Goal: Task Accomplishment & Management: Manage account settings

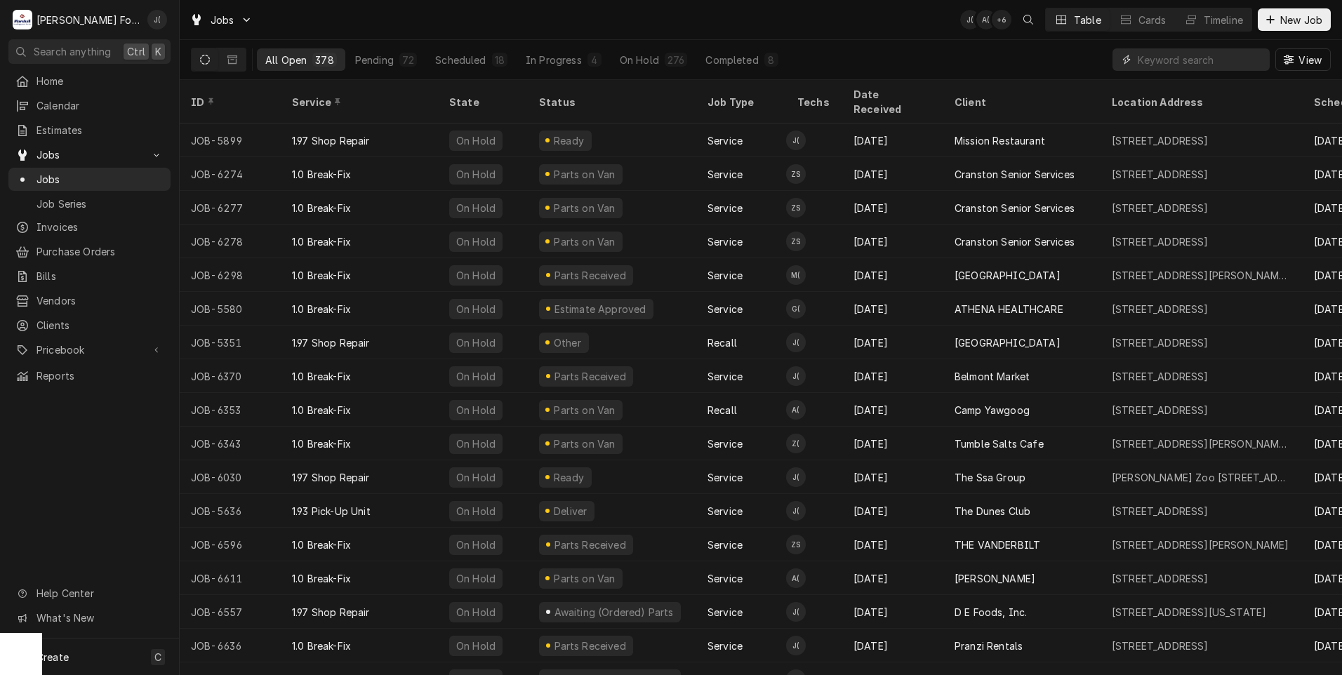
click at [1168, 67] on input "Dynamic Content Wrapper" at bounding box center [1200, 59] width 125 height 22
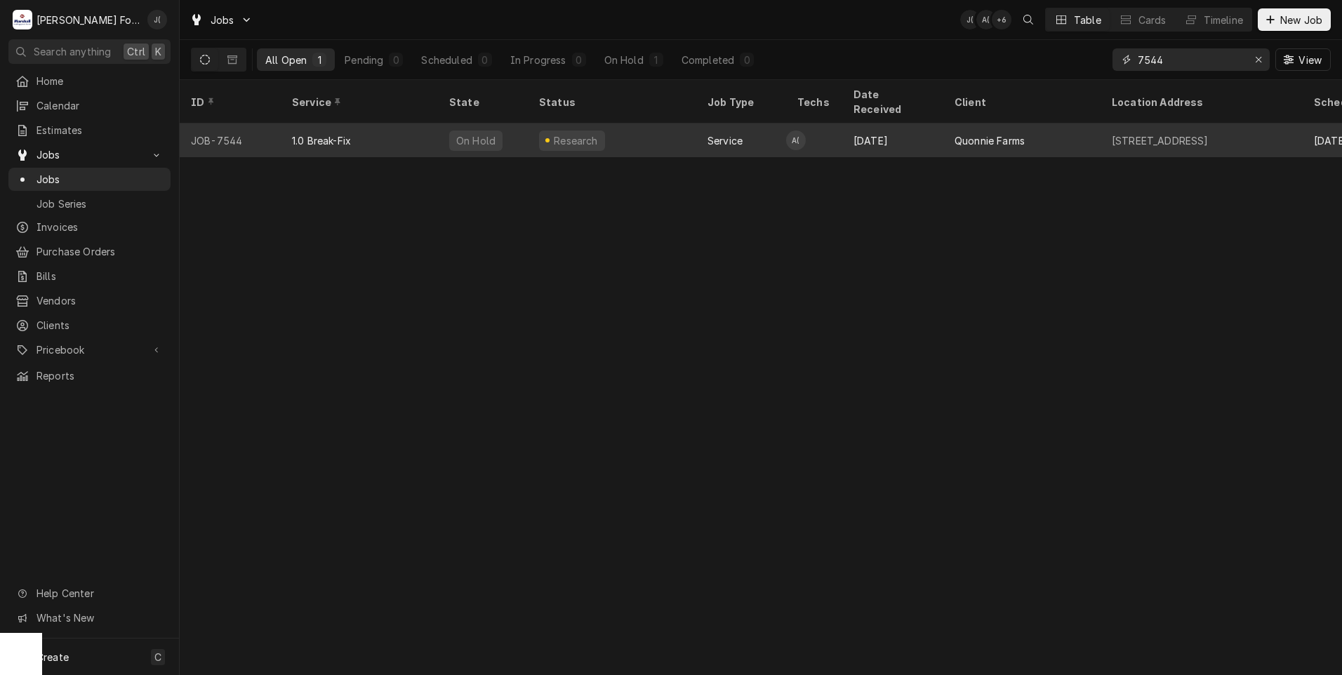
type input "7544"
click at [421, 124] on div "1.0 Break-Fix" at bounding box center [359, 141] width 157 height 34
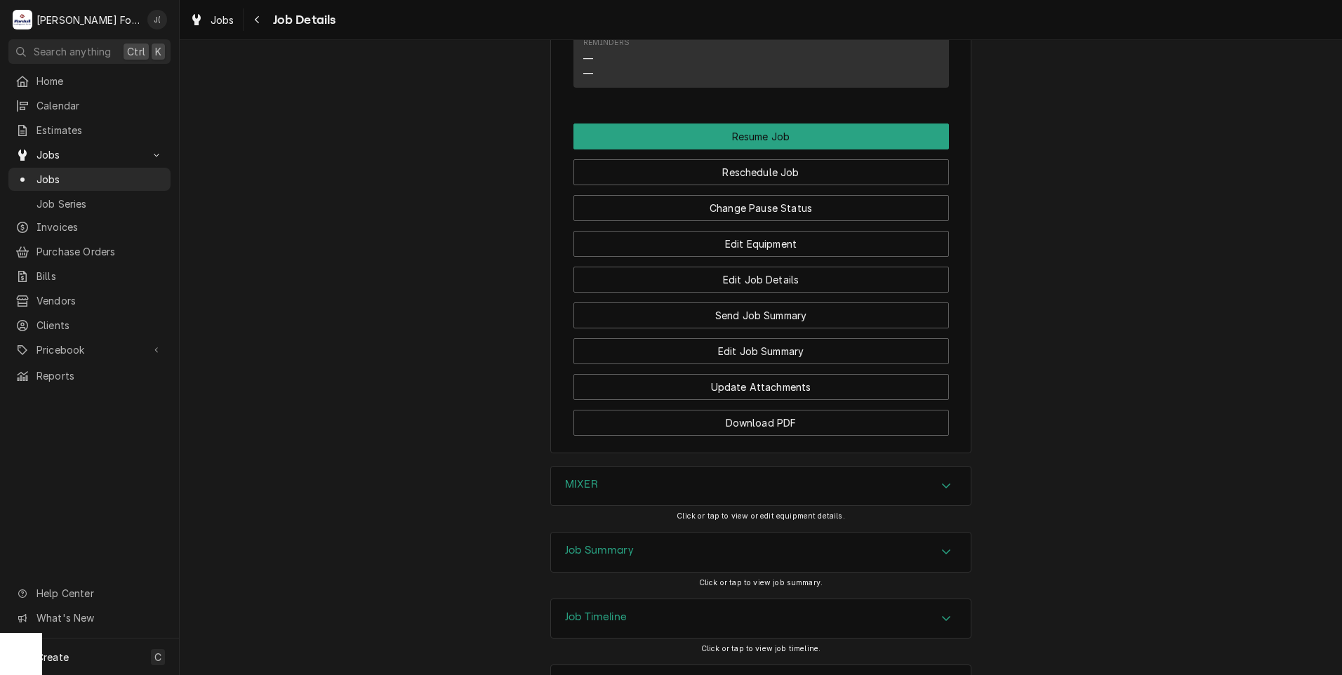
scroll to position [1543, 0]
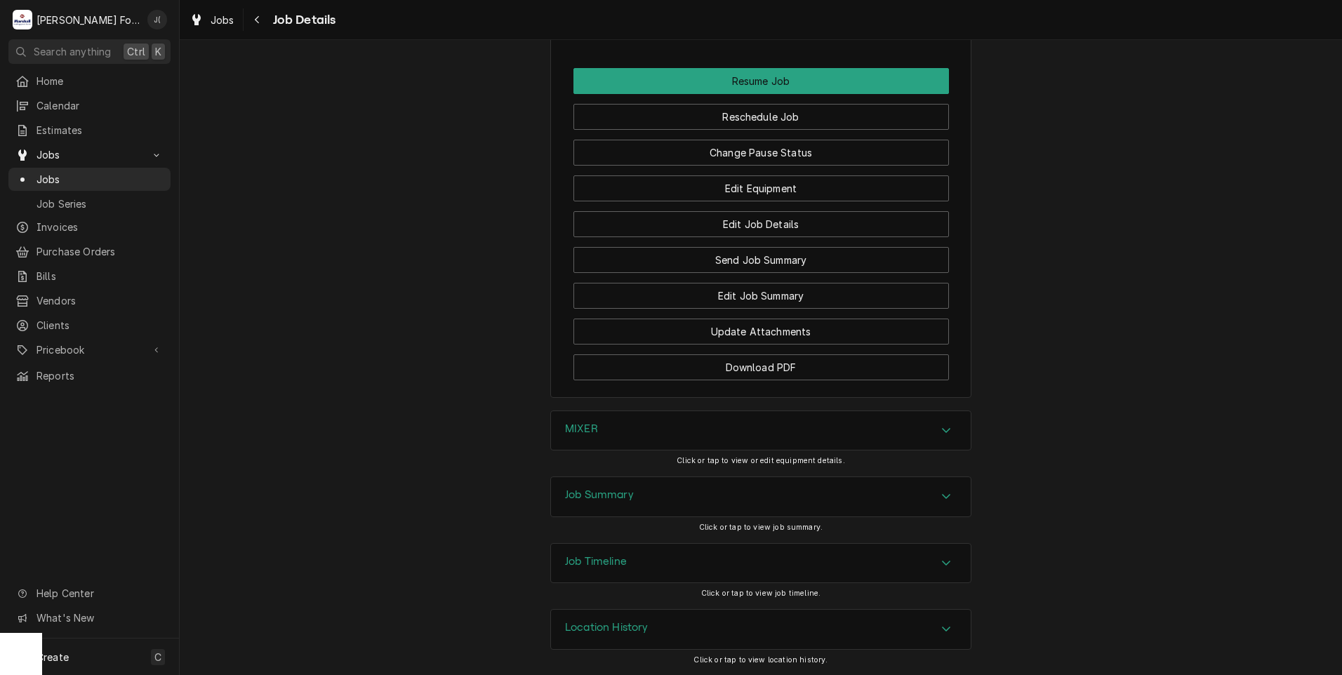
click at [597, 422] on div "MIXER" at bounding box center [761, 430] width 420 height 39
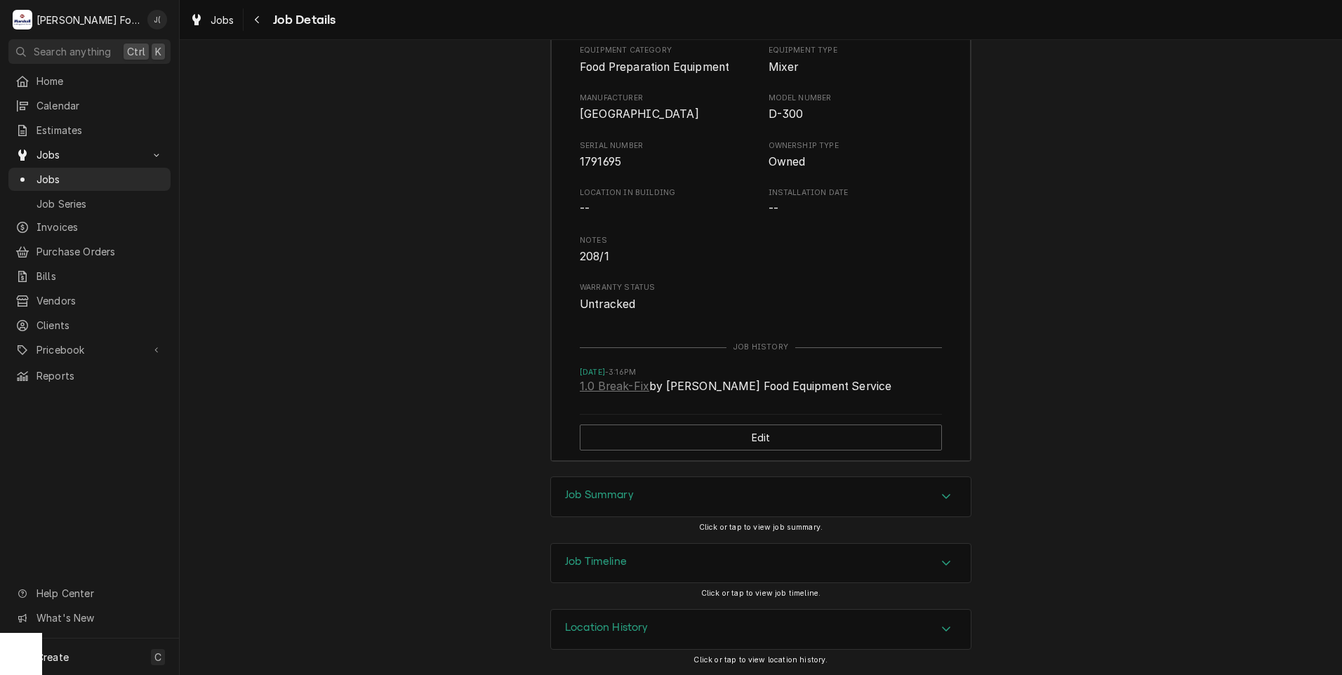
scroll to position [1963, 0]
click at [586, 487] on div "Job Summary" at bounding box center [761, 496] width 420 height 39
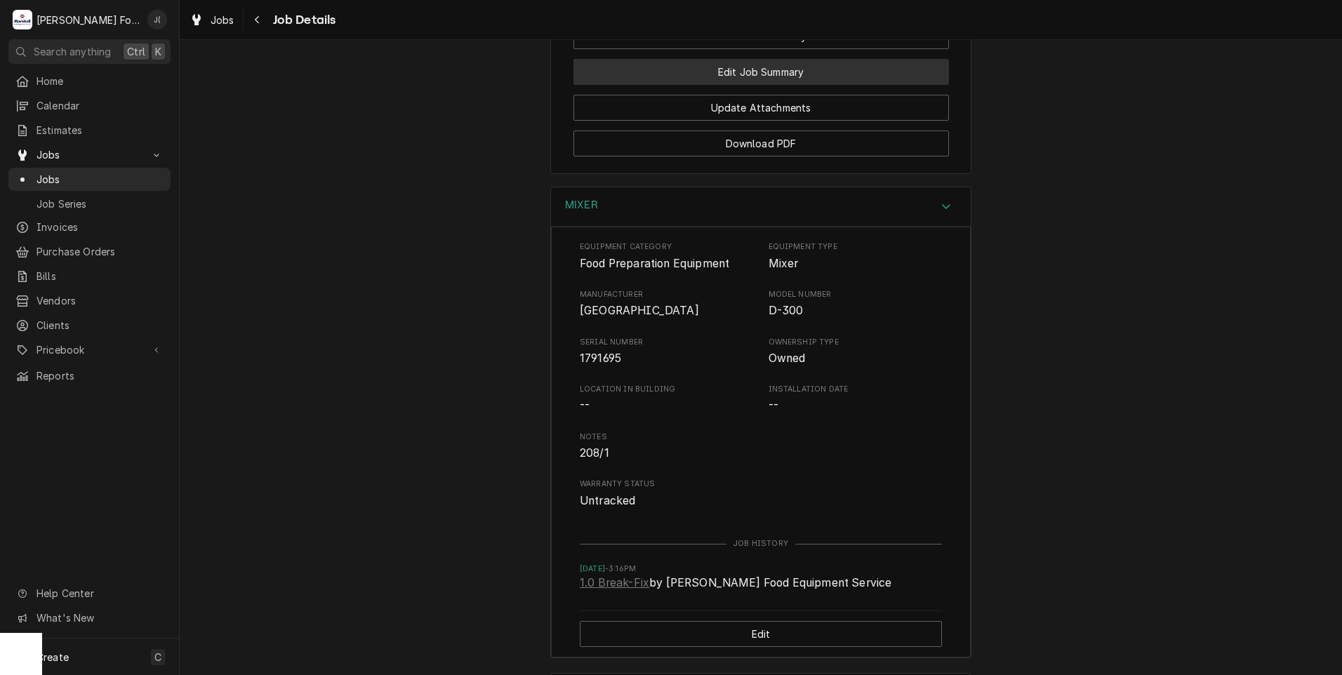
scroll to position [1510, 0]
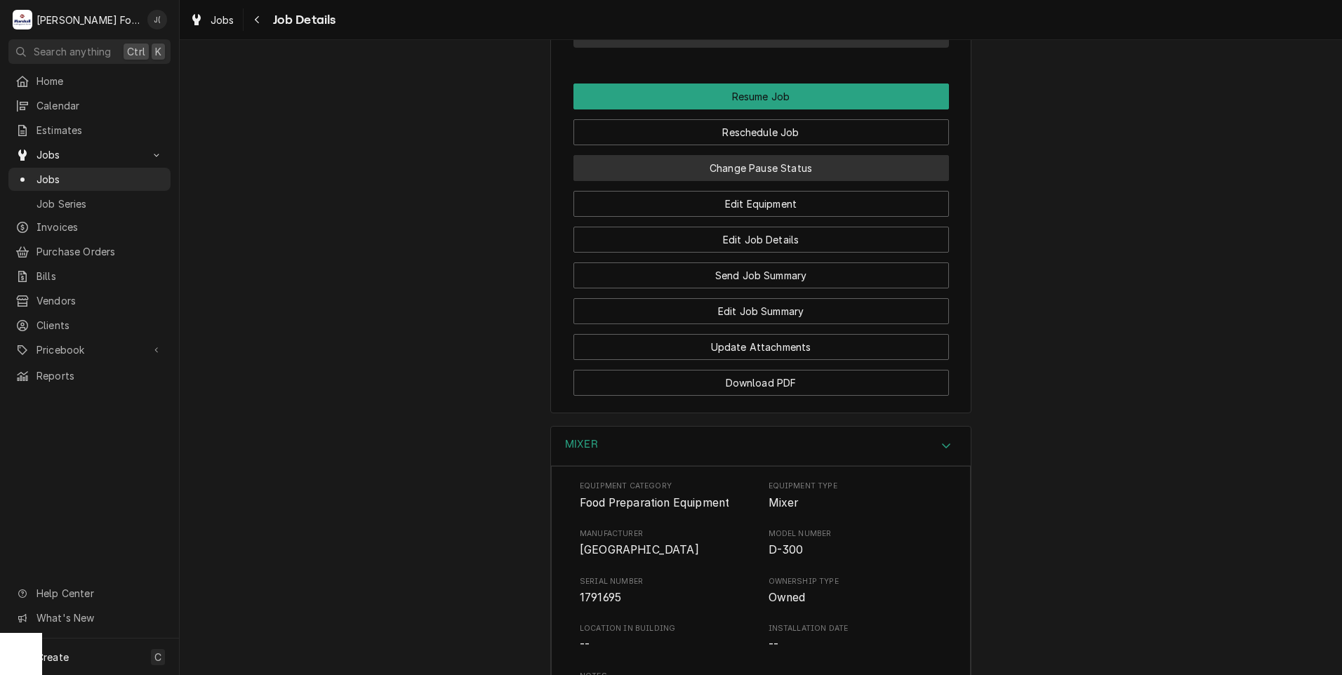
click at [798, 181] on button "Change Pause Status" at bounding box center [762, 168] width 376 height 26
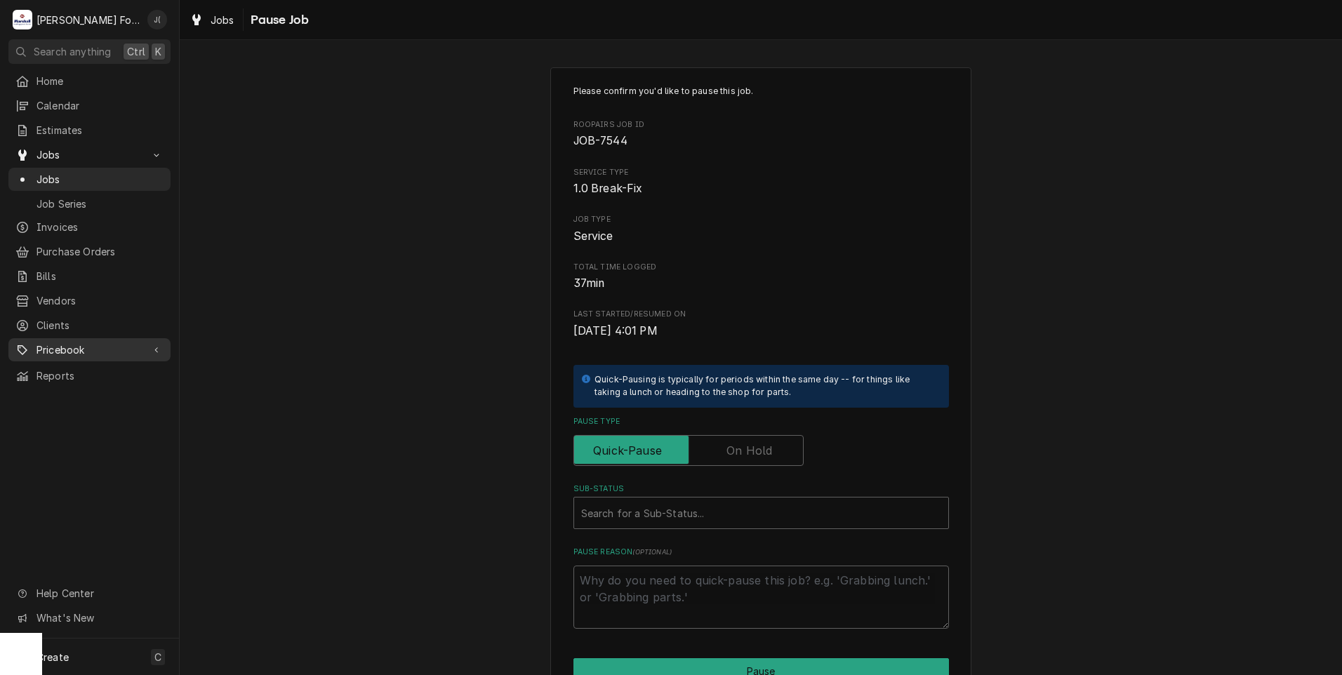
click at [82, 343] on span "Pricebook" at bounding box center [90, 350] width 106 height 15
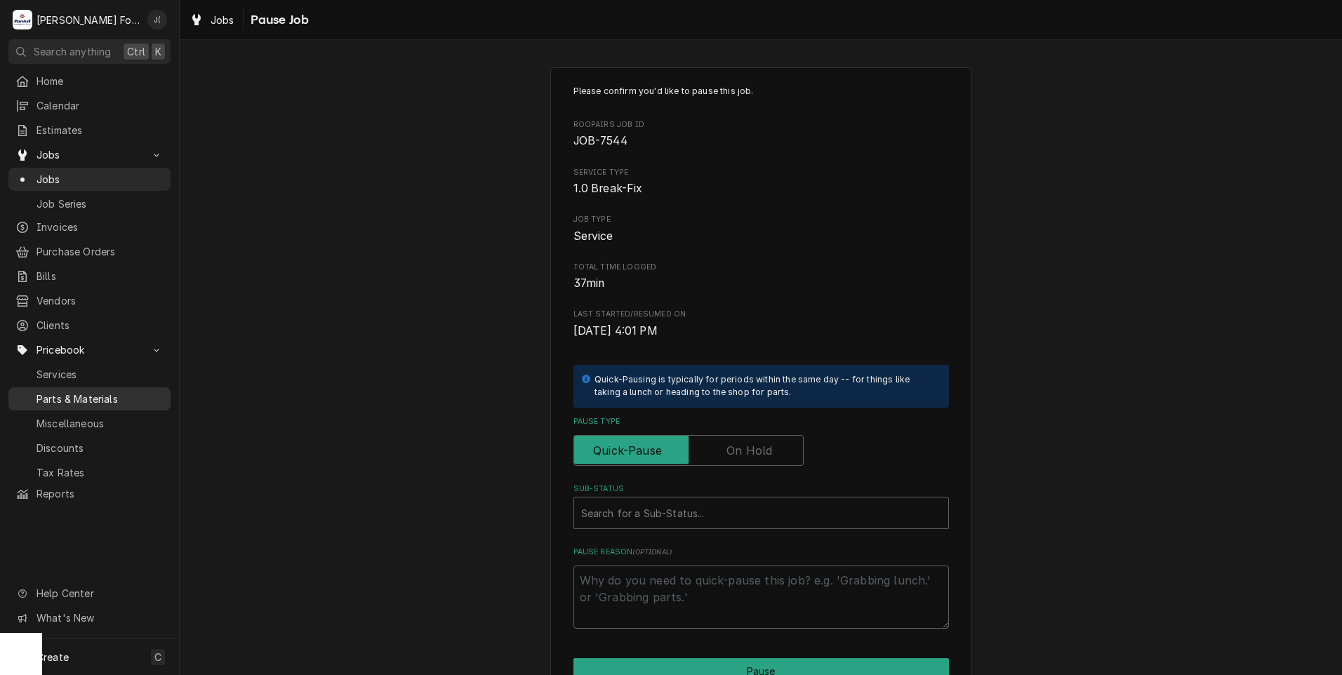
click at [95, 392] on span "Parts & Materials" at bounding box center [100, 399] width 127 height 15
type textarea "x"
click at [735, 451] on label "Pause Type" at bounding box center [689, 450] width 230 height 31
click at [735, 451] on input "Pause Type" at bounding box center [689, 450] width 218 height 31
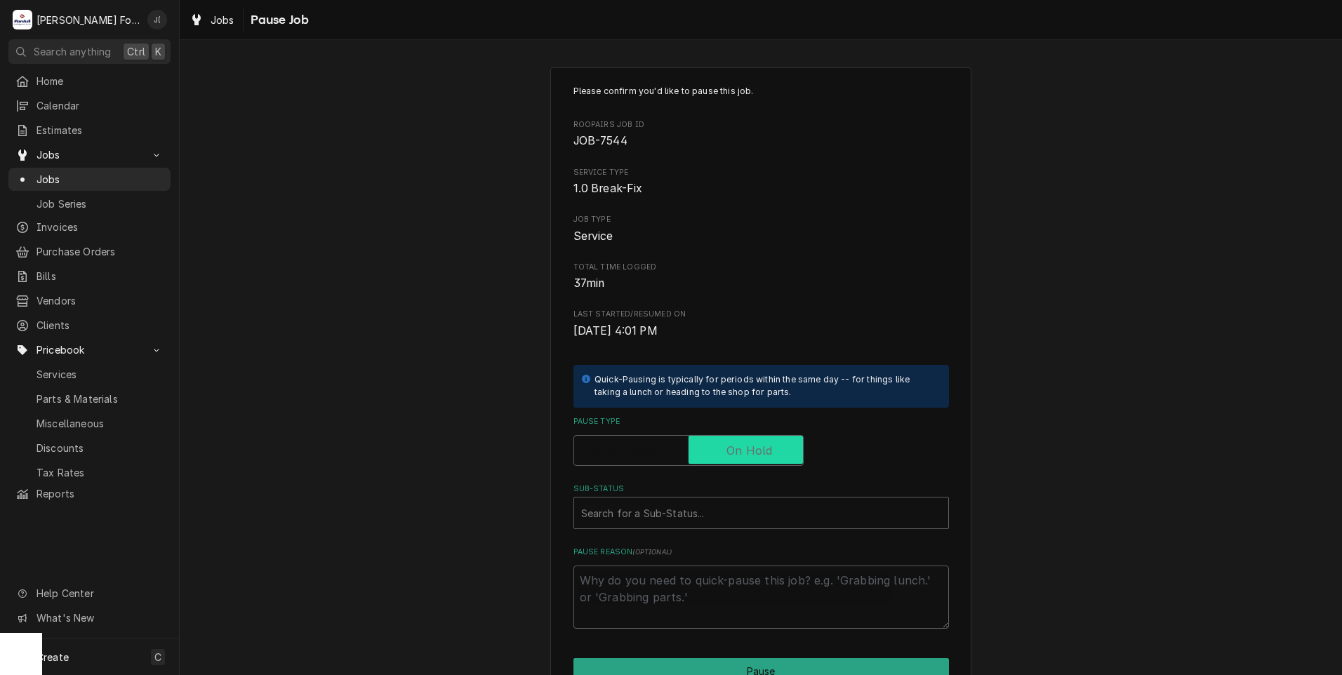
checkbox input "true"
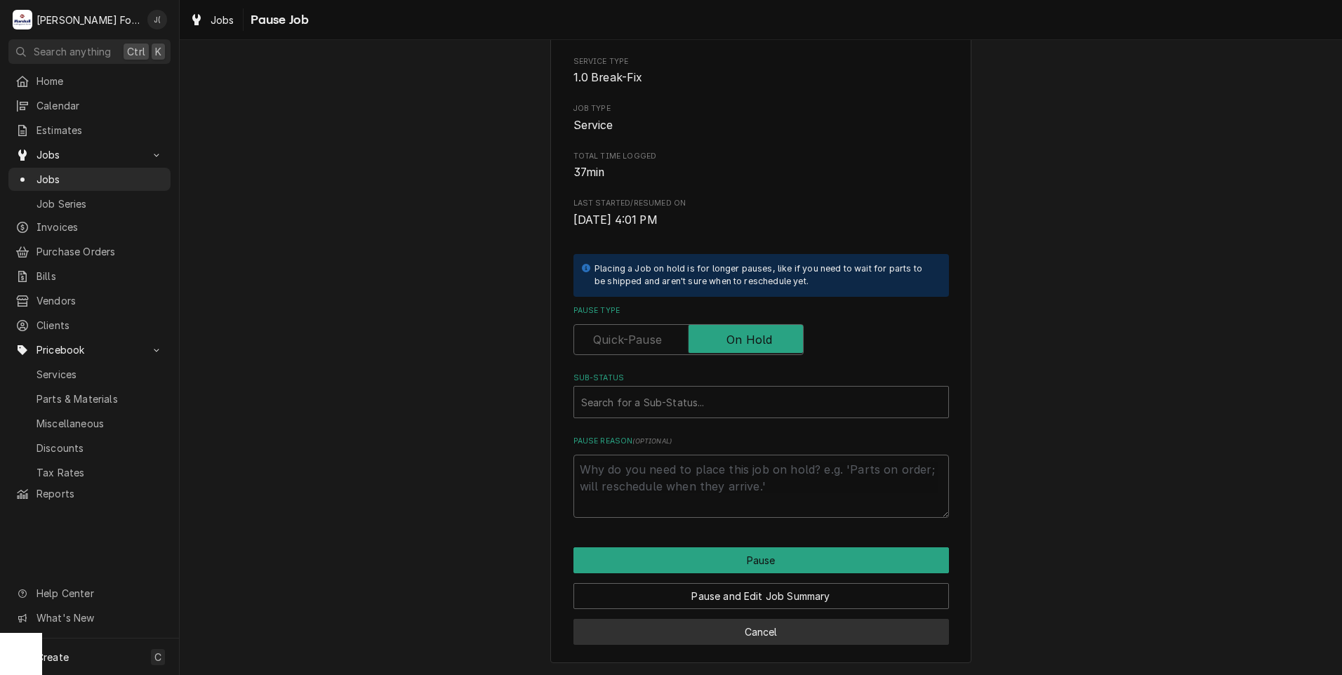
click at [741, 640] on button "Cancel" at bounding box center [762, 632] width 376 height 26
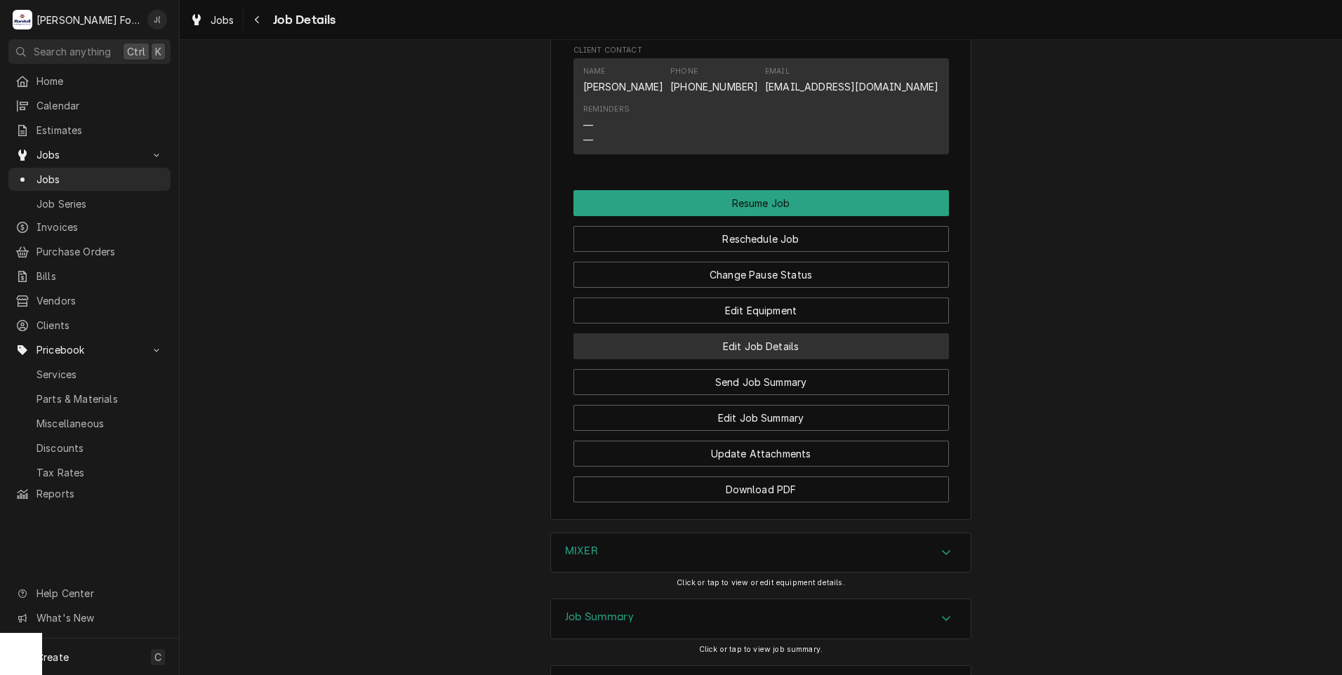
scroll to position [1404, 0]
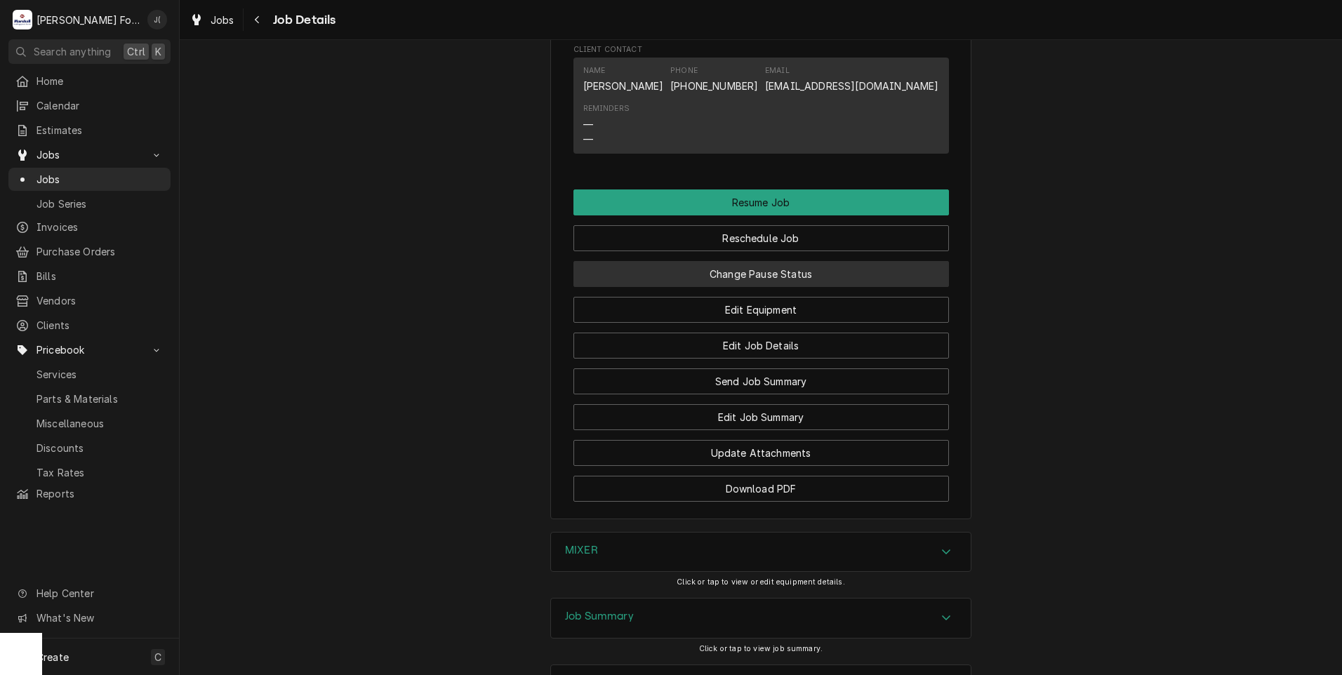
click at [764, 287] on button "Change Pause Status" at bounding box center [762, 274] width 376 height 26
type textarea "x"
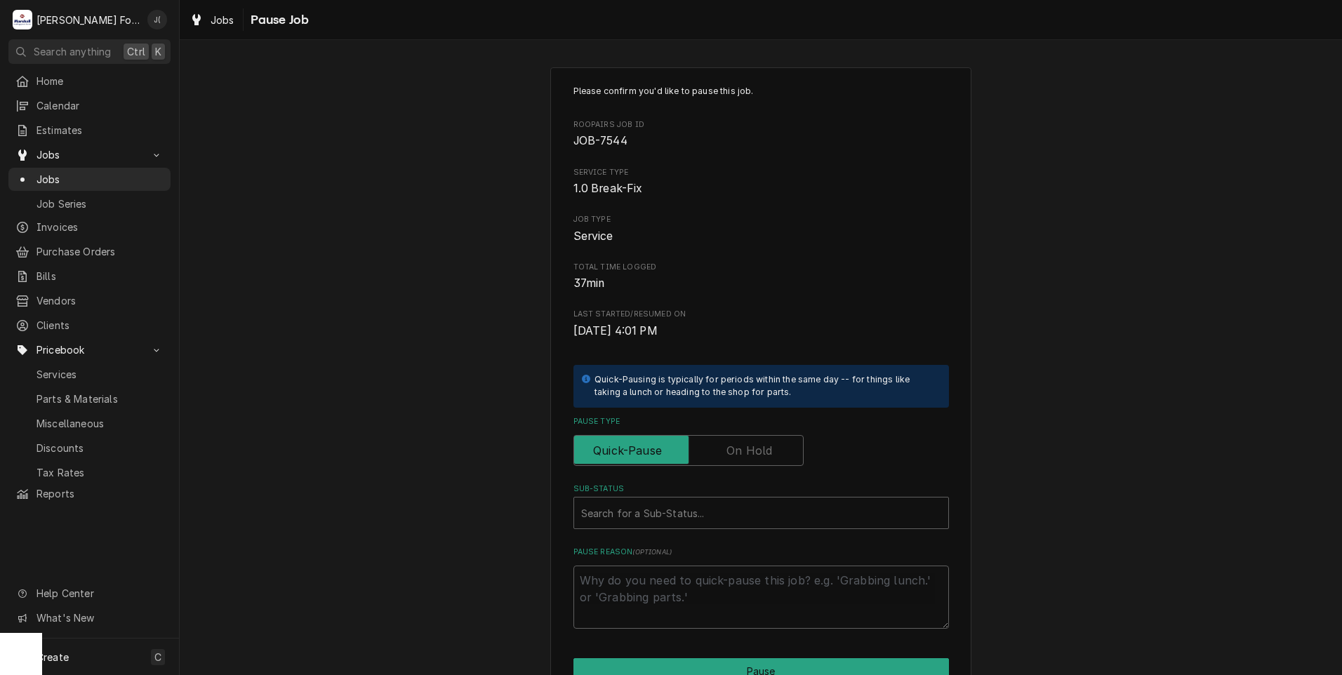
click at [746, 446] on label "Pause Type" at bounding box center [689, 450] width 230 height 31
click at [746, 446] on input "Pause Type" at bounding box center [689, 450] width 218 height 31
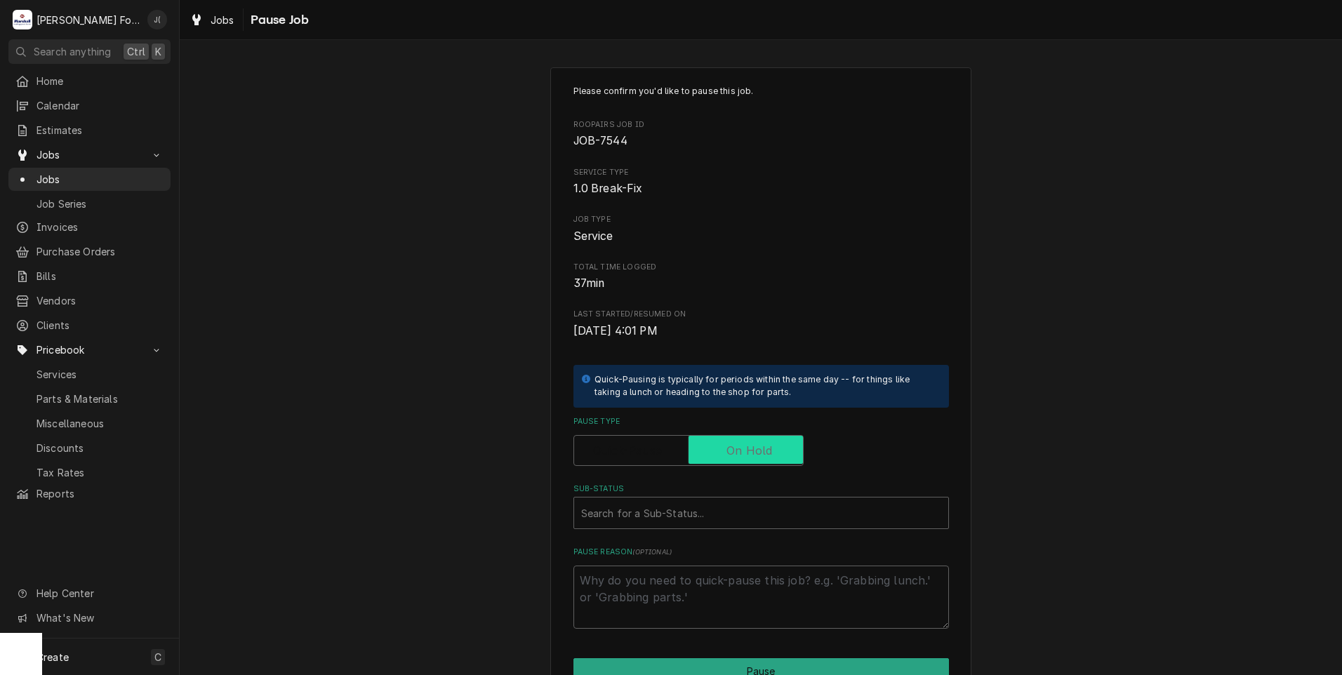
checkbox input "true"
click at [717, 506] on div "Sub-Status" at bounding box center [761, 513] width 360 height 25
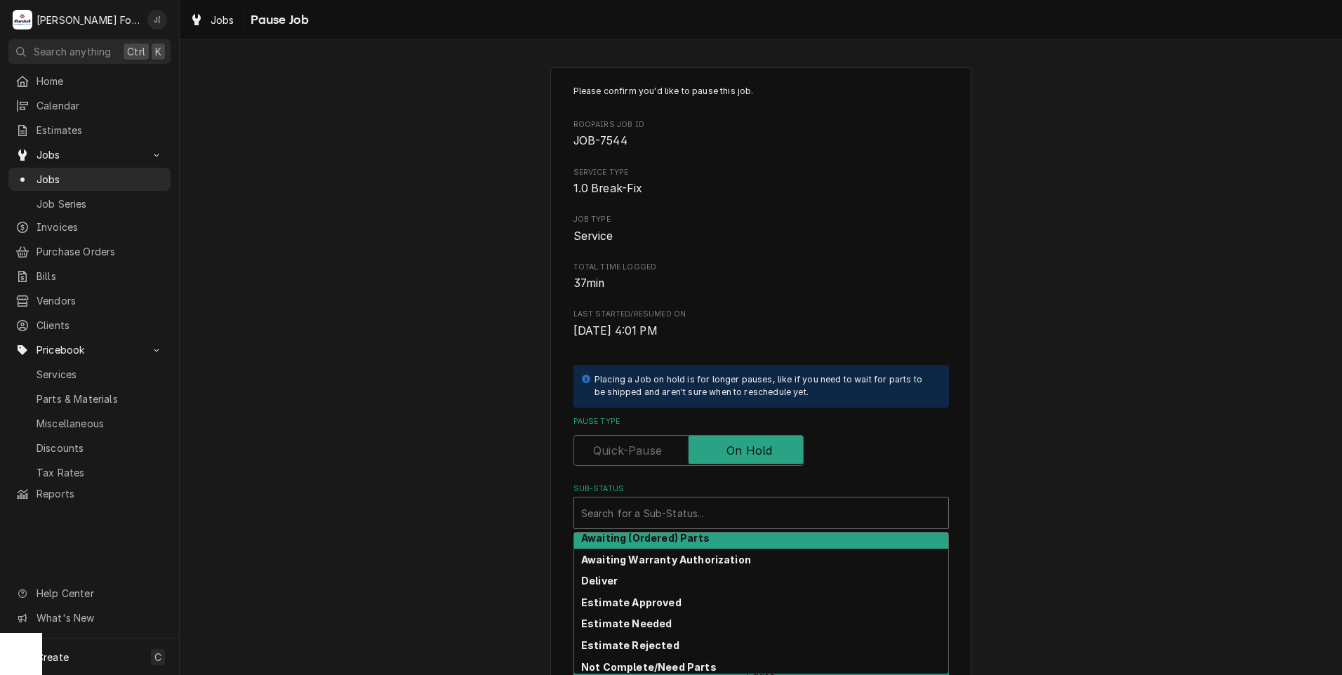
scroll to position [70, 0]
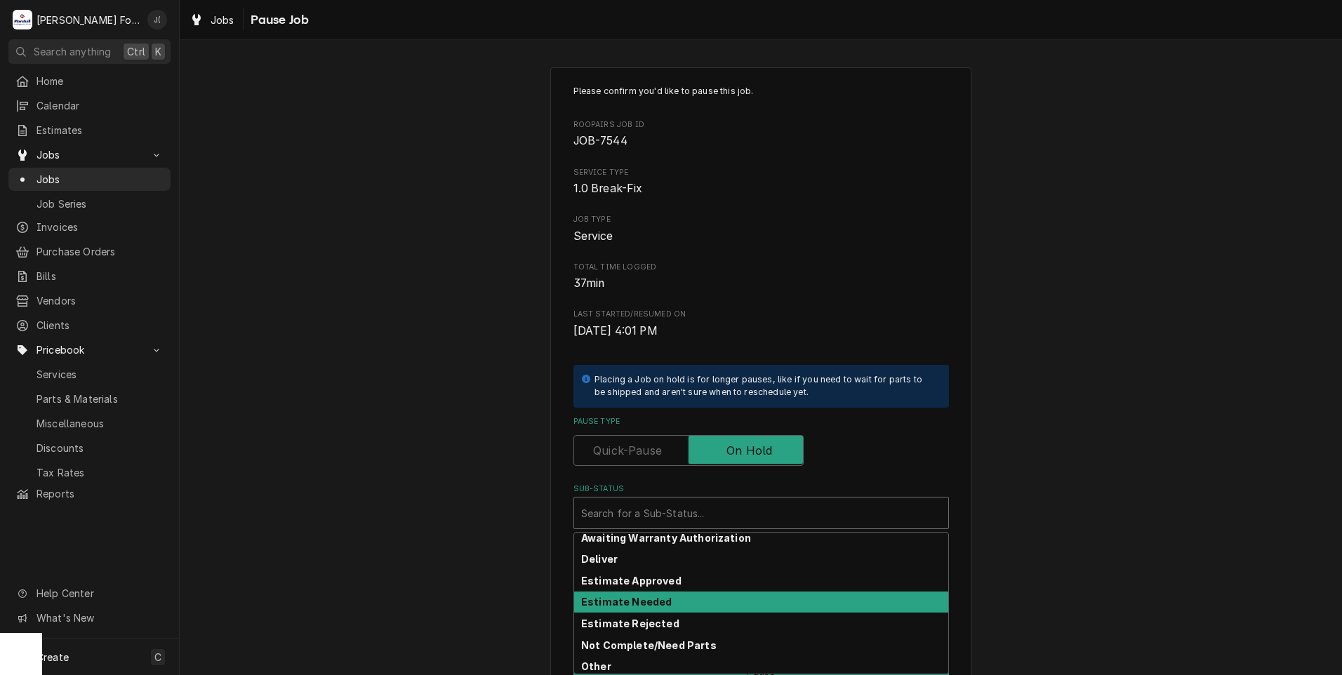
click at [676, 605] on div "Estimate Needed" at bounding box center [761, 603] width 374 height 22
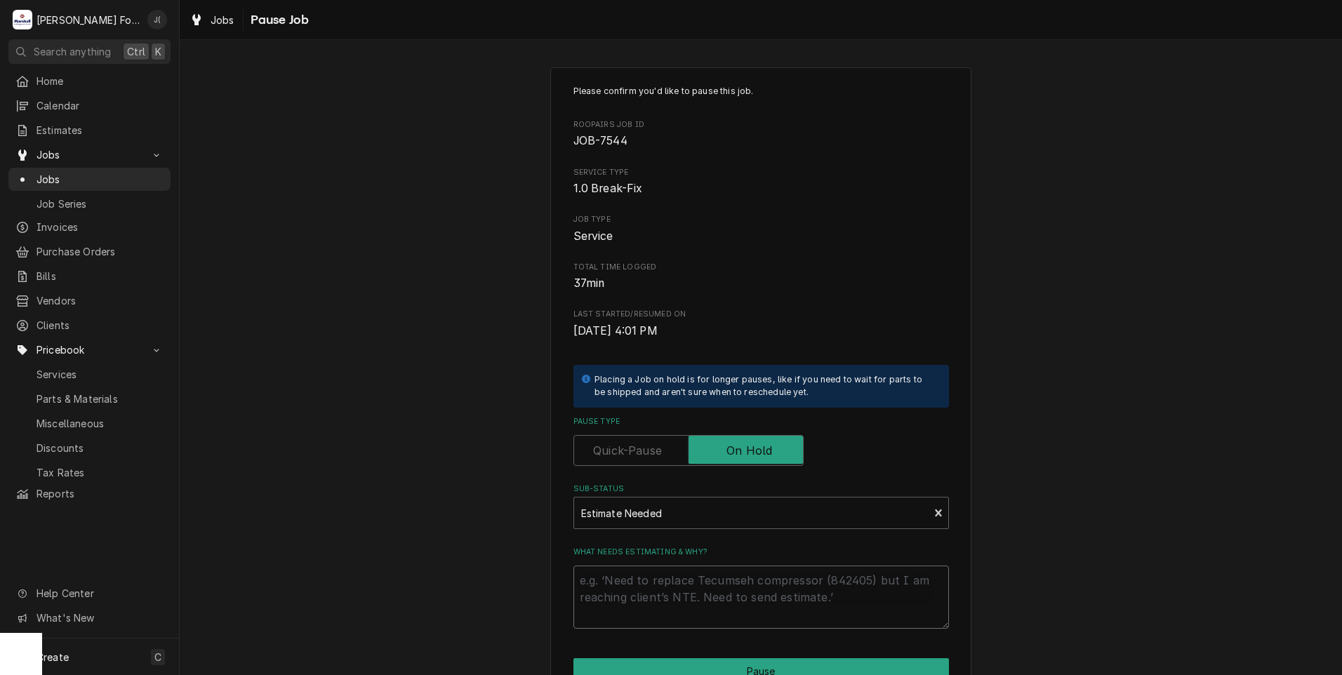
click at [675, 615] on textarea "What needs estimating & why?" at bounding box center [762, 597] width 376 height 63
type textarea "x"
type textarea "P"
type textarea "x"
type textarea "PR"
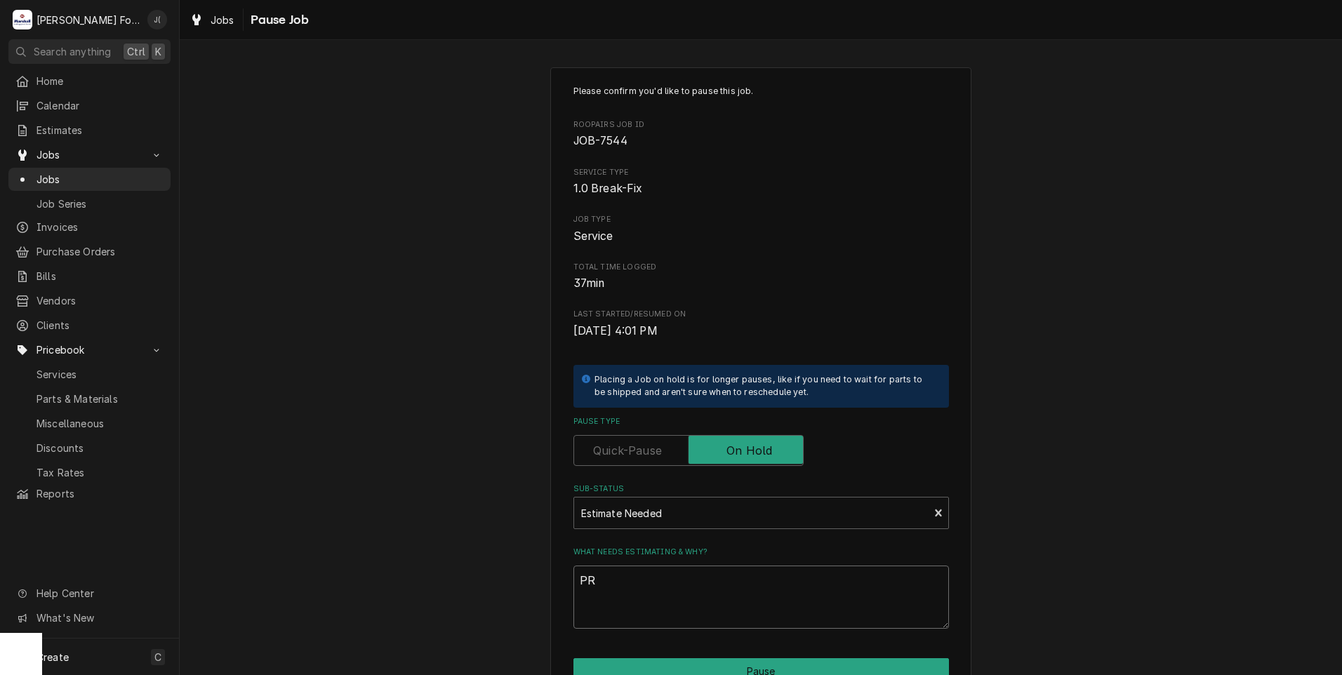
type textarea "x"
type textarea "PRI"
type textarea "x"
type textarea "PRIC"
type textarea "x"
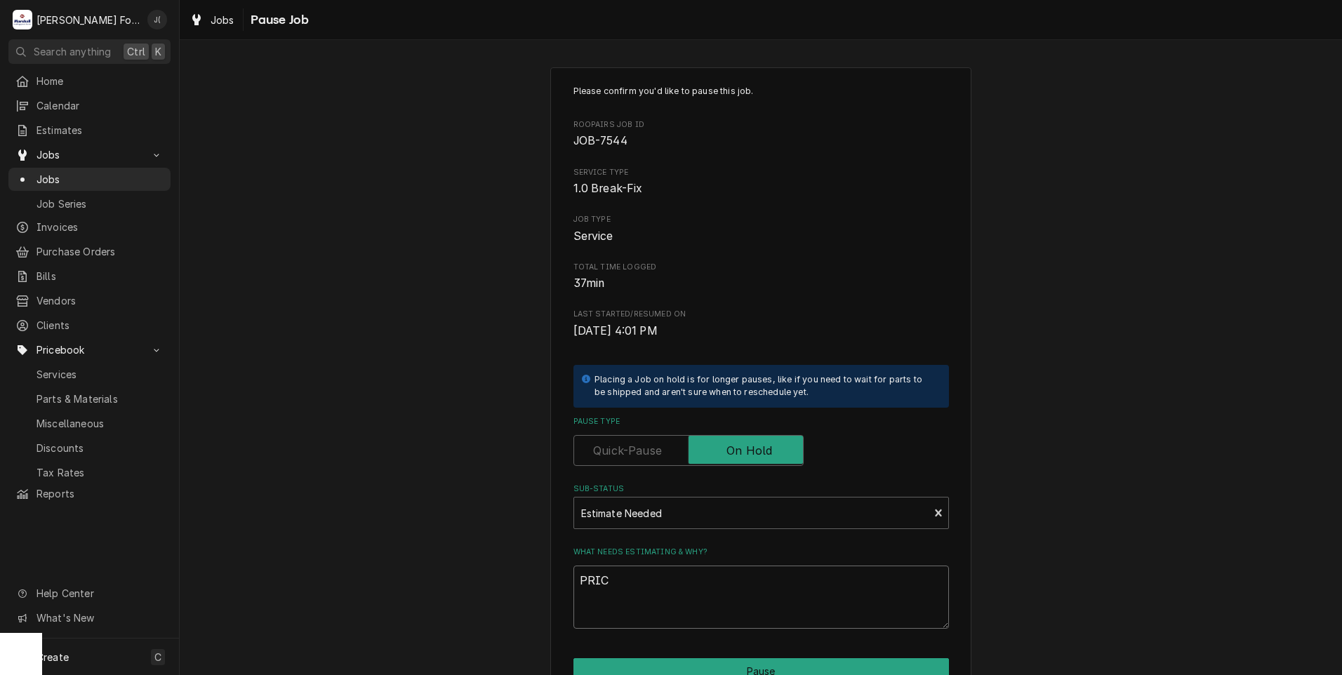
type textarea "PRICE"
type textarea "x"
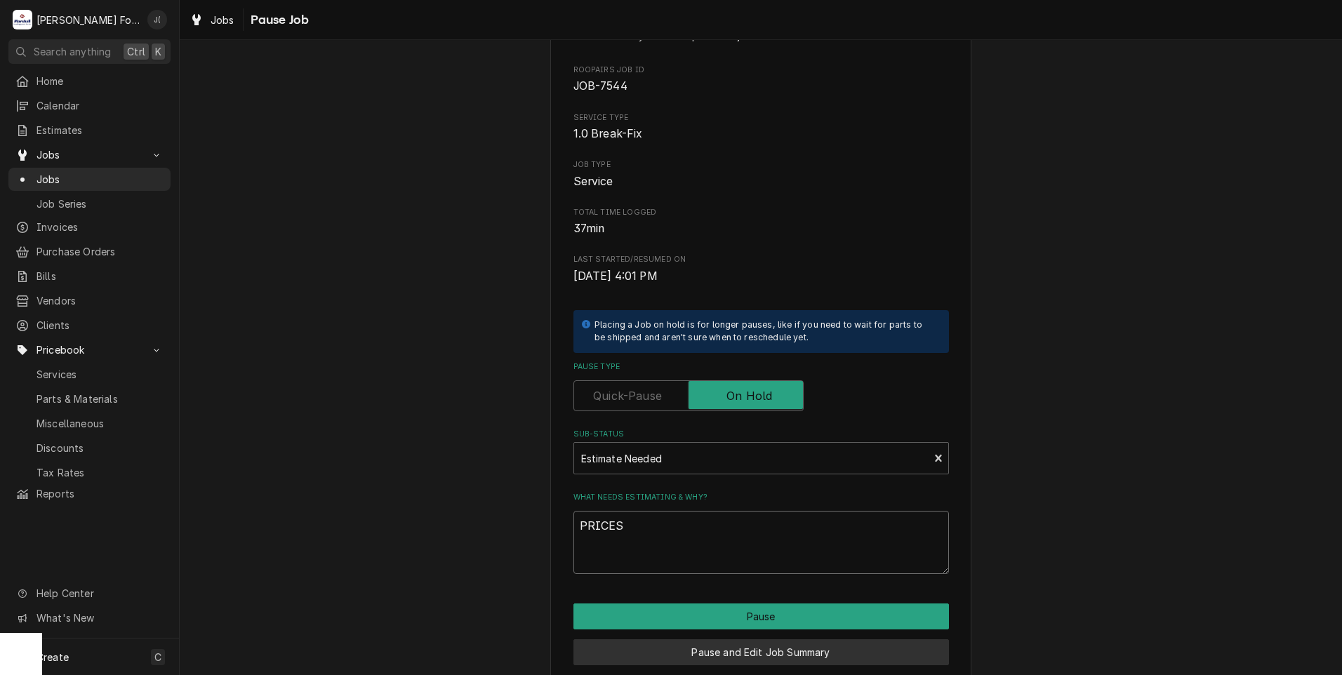
scroll to position [111, 0]
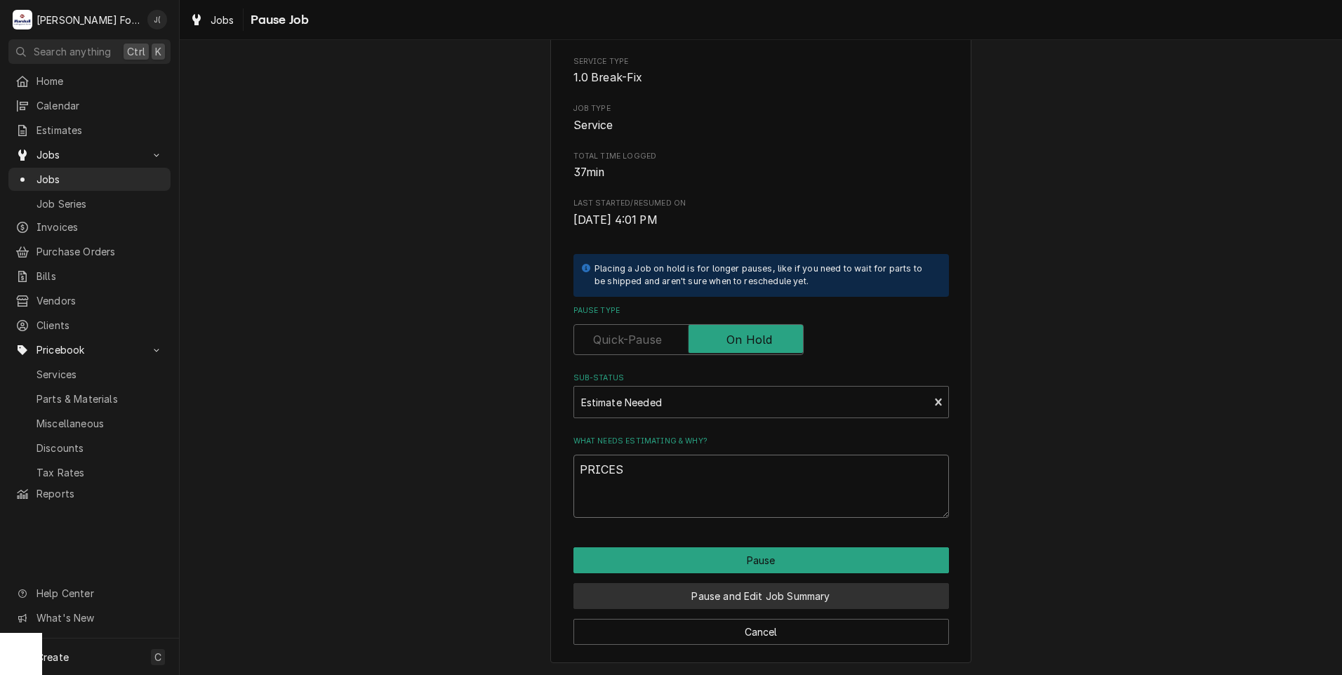
type textarea "PRICES"
click at [740, 598] on button "Pause and Edit Job Summary" at bounding box center [762, 596] width 376 height 26
type textarea "x"
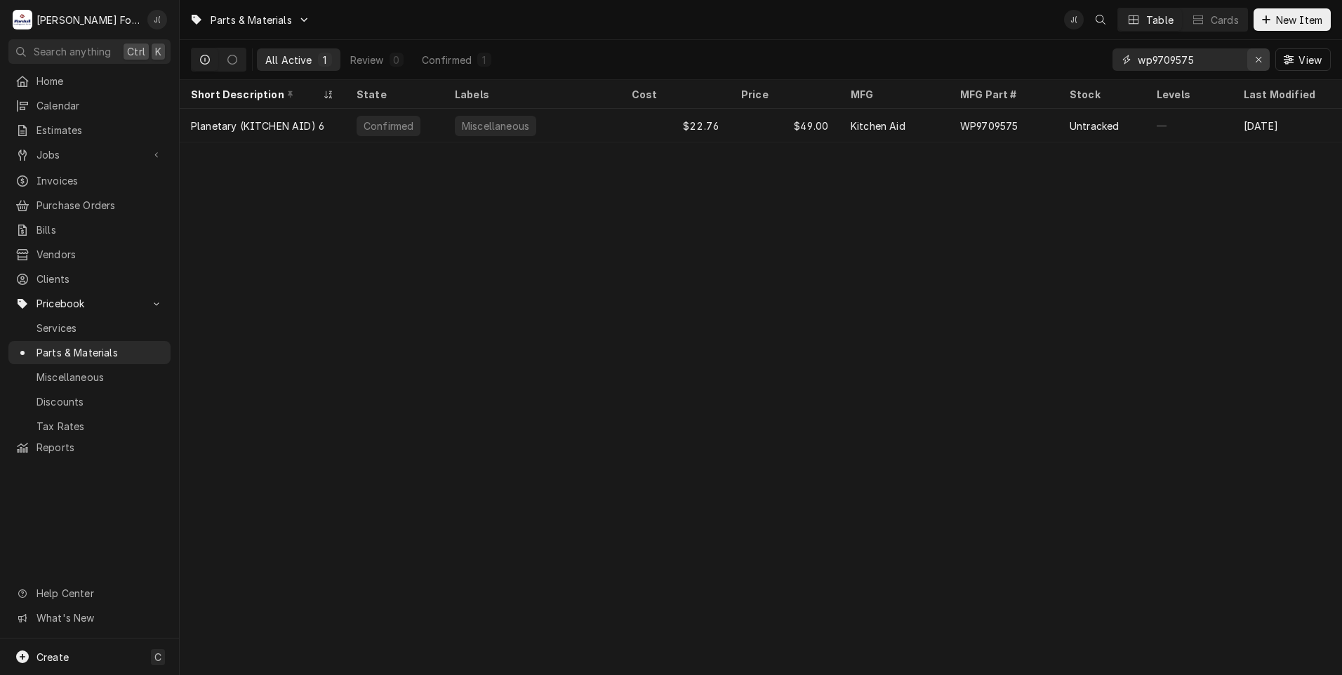
click at [1255, 60] on div "Erase input" at bounding box center [1259, 60] width 14 height 14
click at [1241, 60] on input "Dynamic Content Wrapper" at bounding box center [1204, 59] width 132 height 22
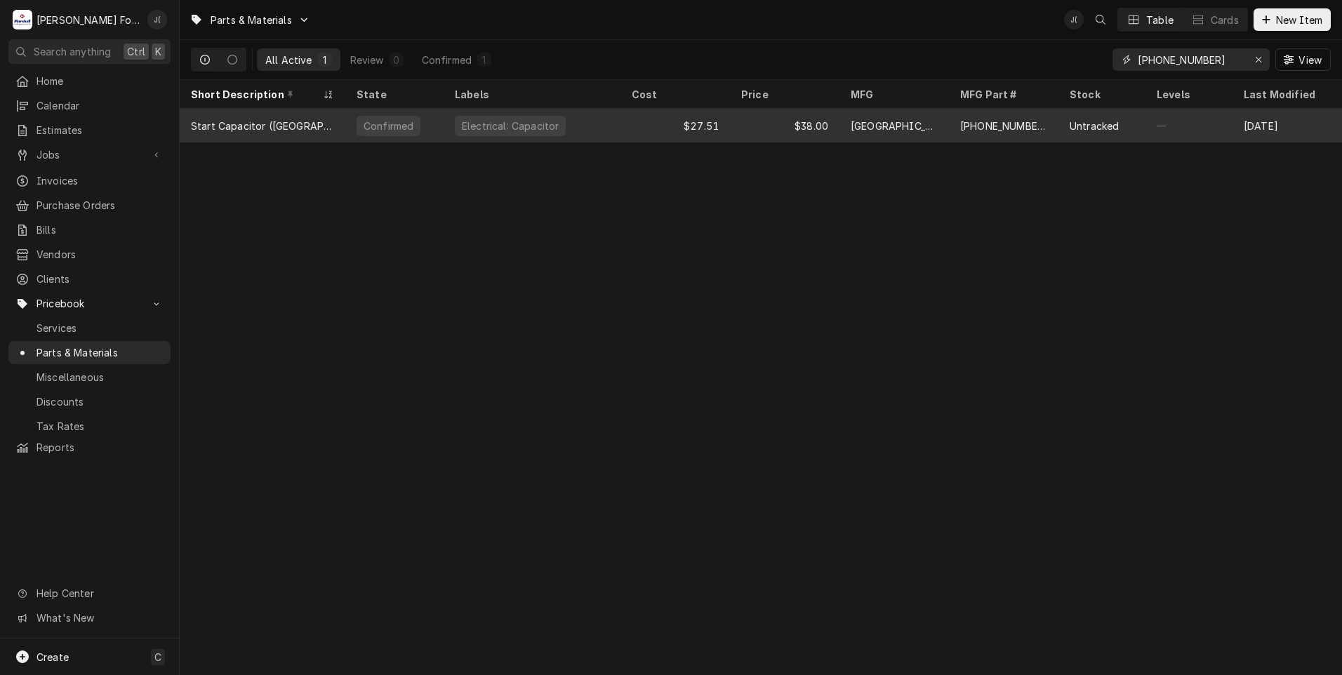
type input "[PHONE_NUMBER]"
click at [552, 123] on div "Electrical: Capacitor" at bounding box center [532, 126] width 177 height 34
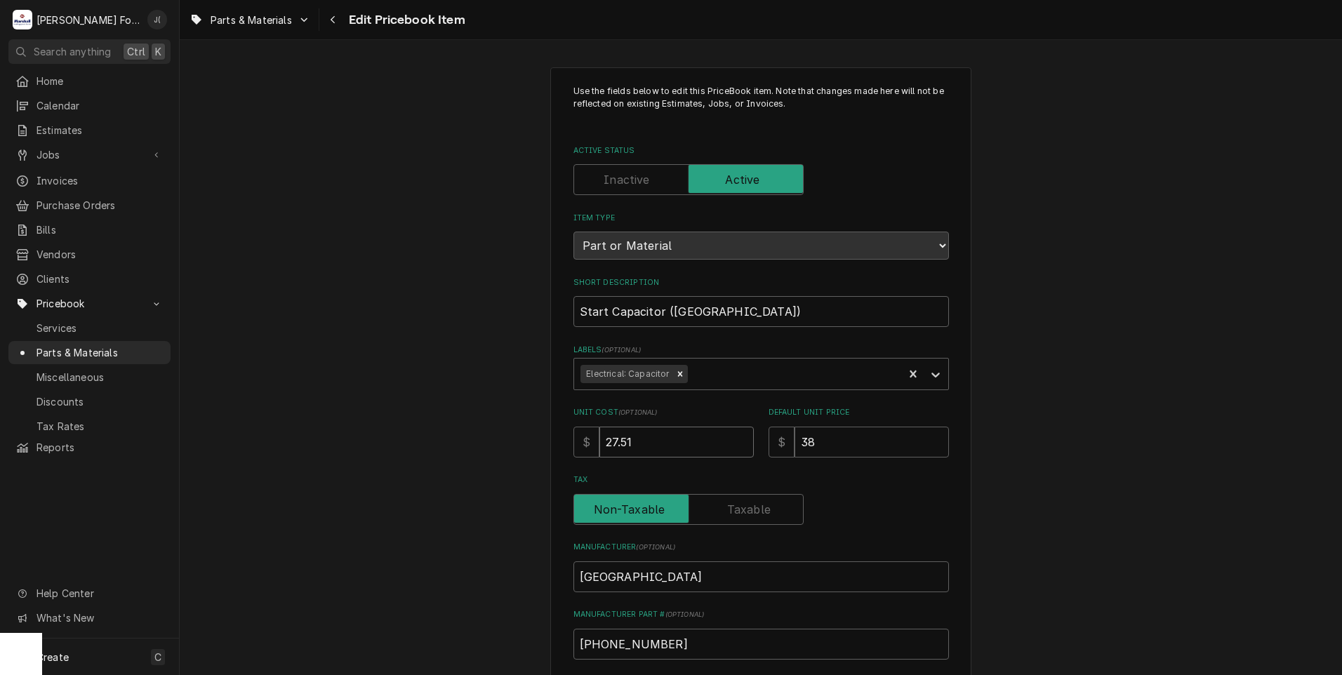
drag, startPoint x: 672, startPoint y: 441, endPoint x: 239, endPoint y: 422, distance: 432.9
click at [498, 437] on div "Use the fields below to edit this PriceBook item. Note that changes made here w…" at bounding box center [761, 549] width 1163 height 989
type textarea "x"
type input "9"
type textarea "x"
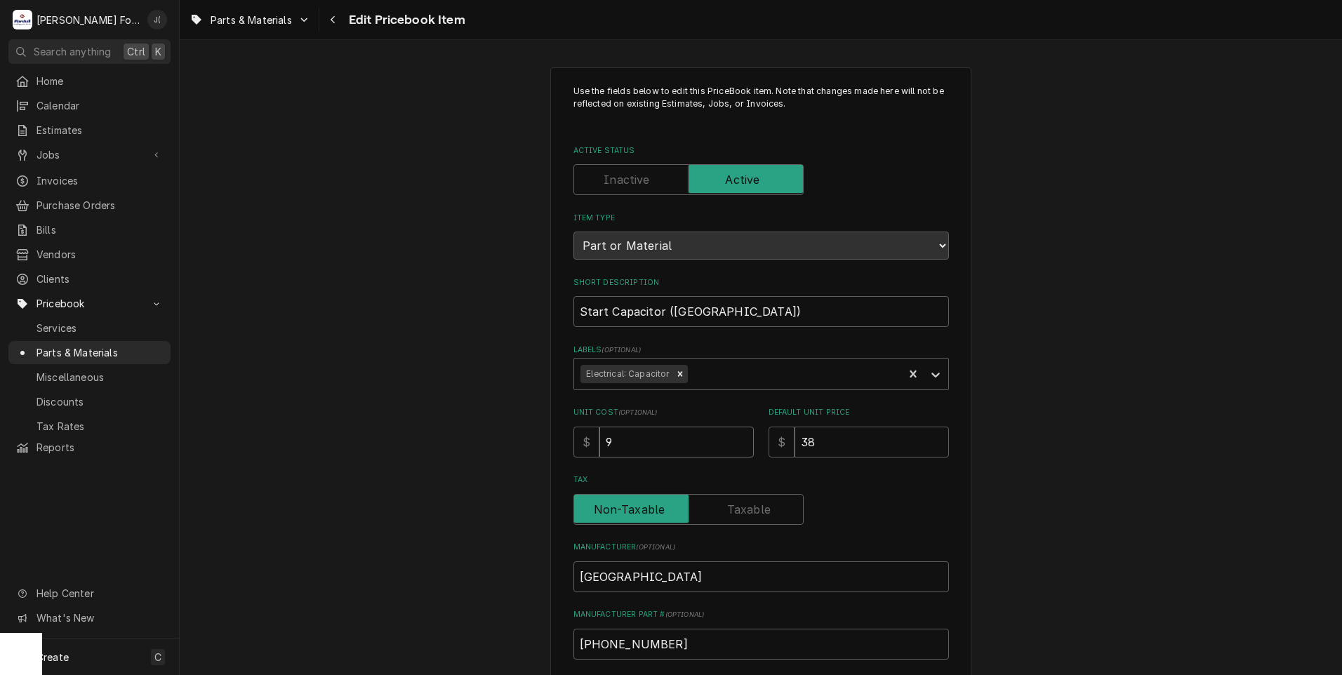
type input "9.9"
type textarea "x"
type input "9.97"
type textarea "x"
type input "4"
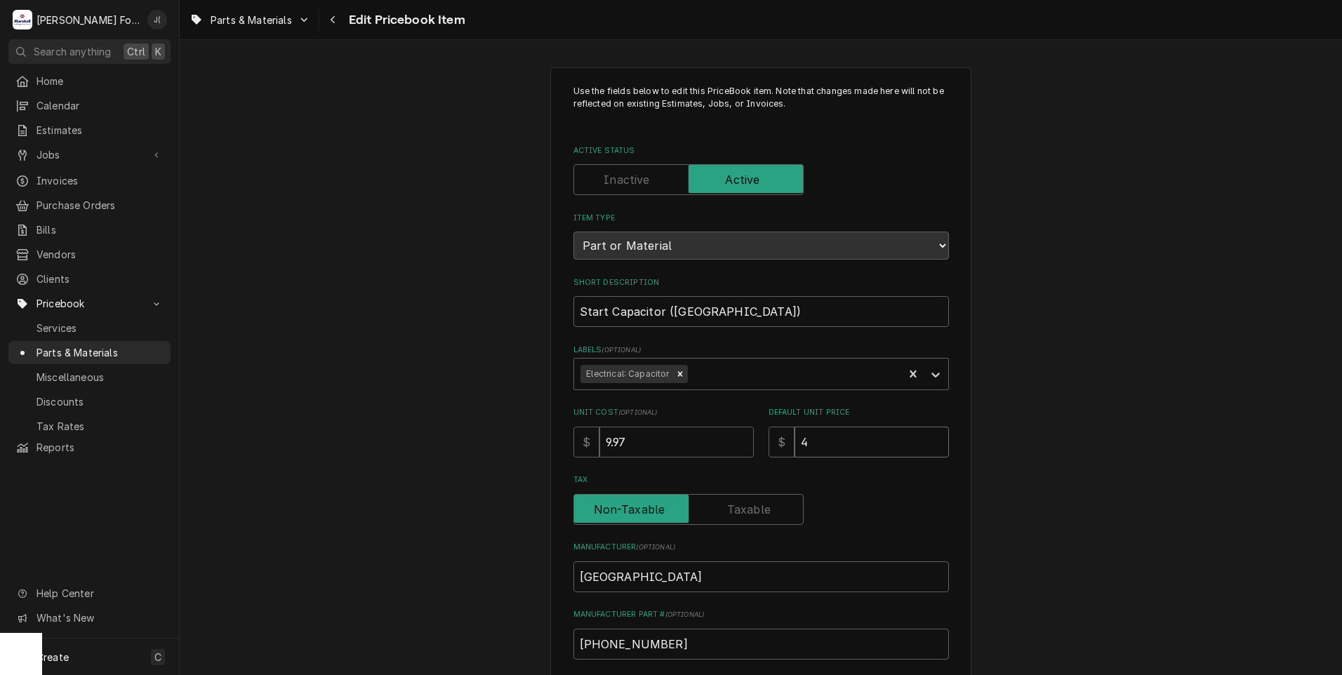
type textarea "x"
type input "47"
type textarea "x"
type input "47.0"
type textarea "x"
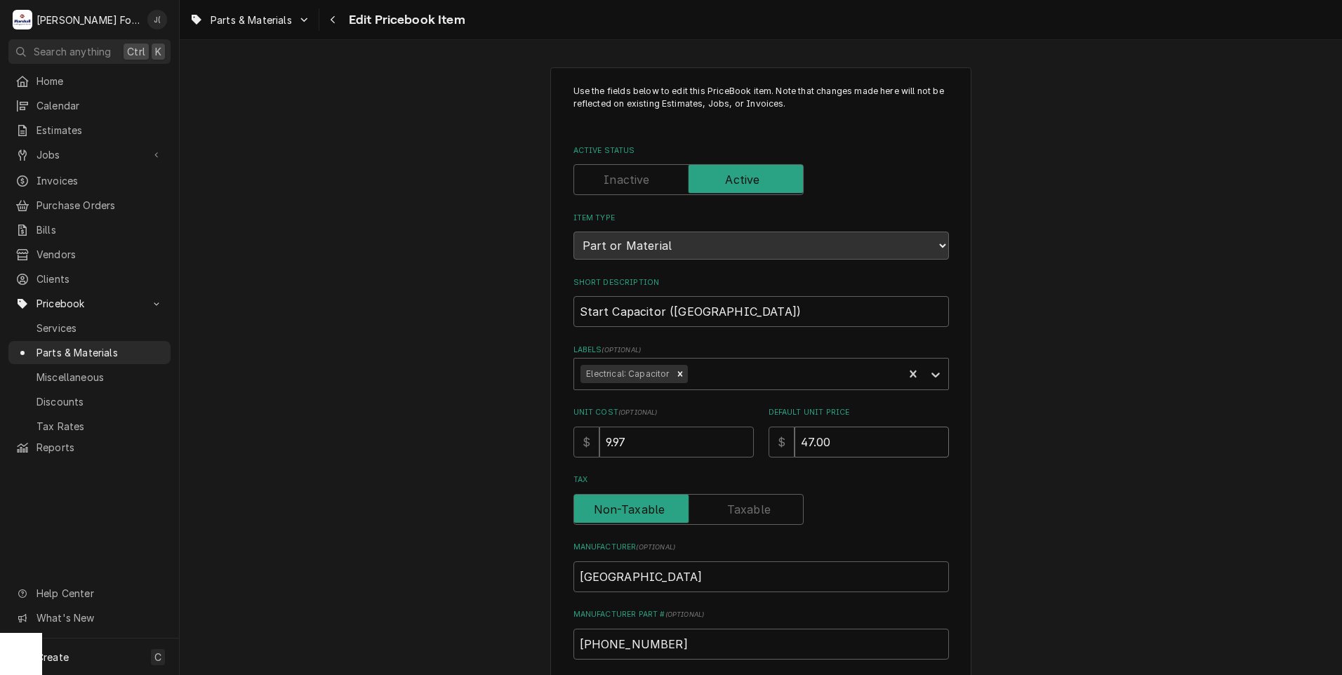
type input "47.00"
click at [348, 396] on div "Use the fields below to edit this PriceBook item. Note that changes made here w…" at bounding box center [761, 549] width 1163 height 989
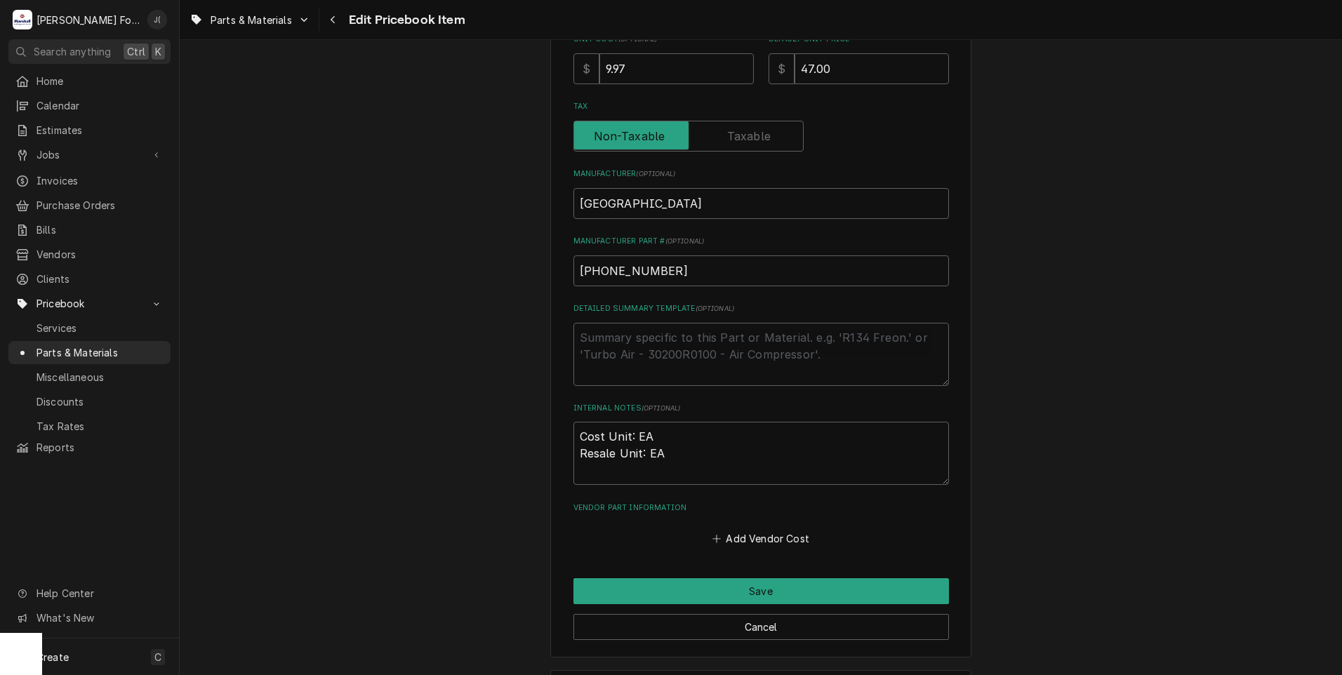
scroll to position [421, 0]
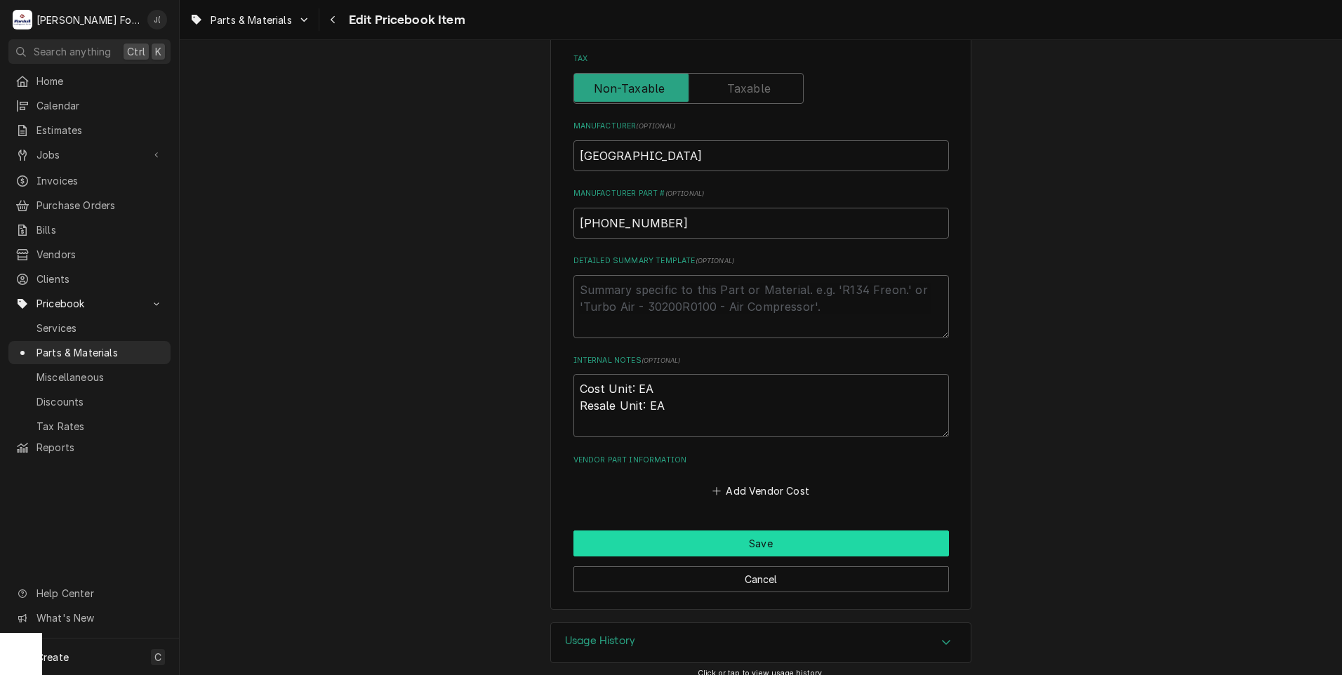
click at [698, 544] on button "Save" at bounding box center [762, 544] width 376 height 26
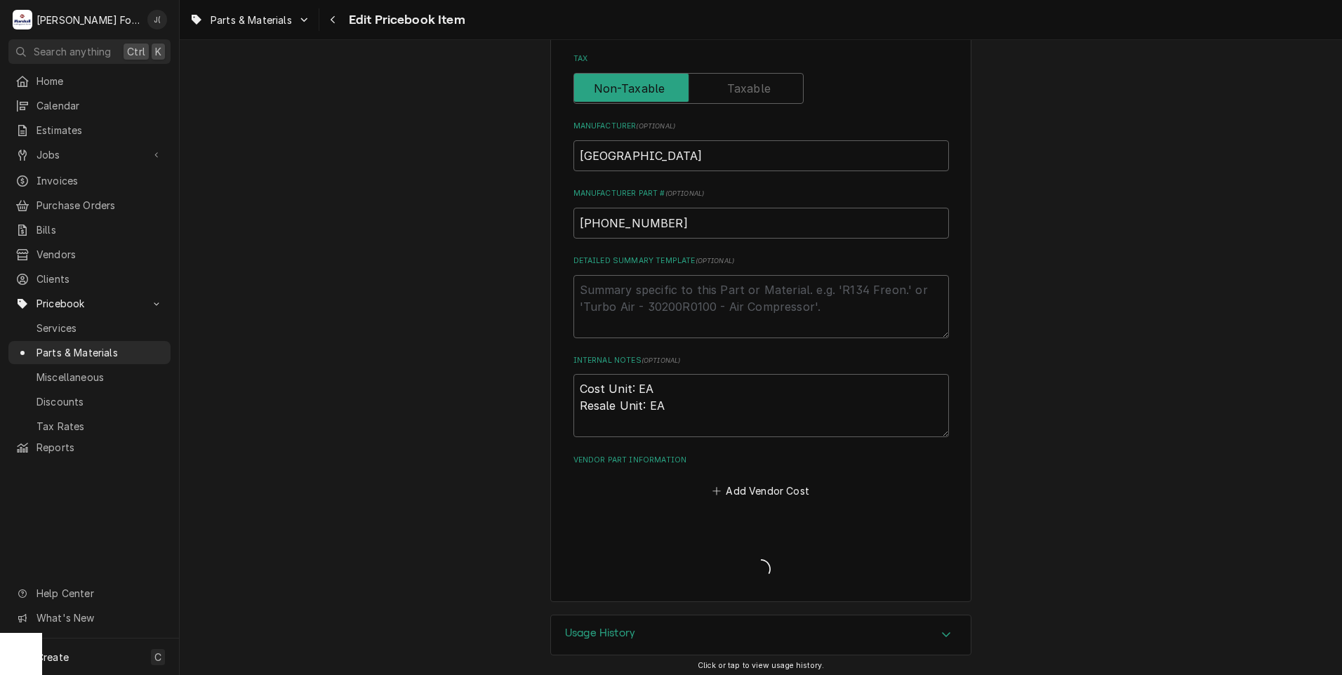
type textarea "x"
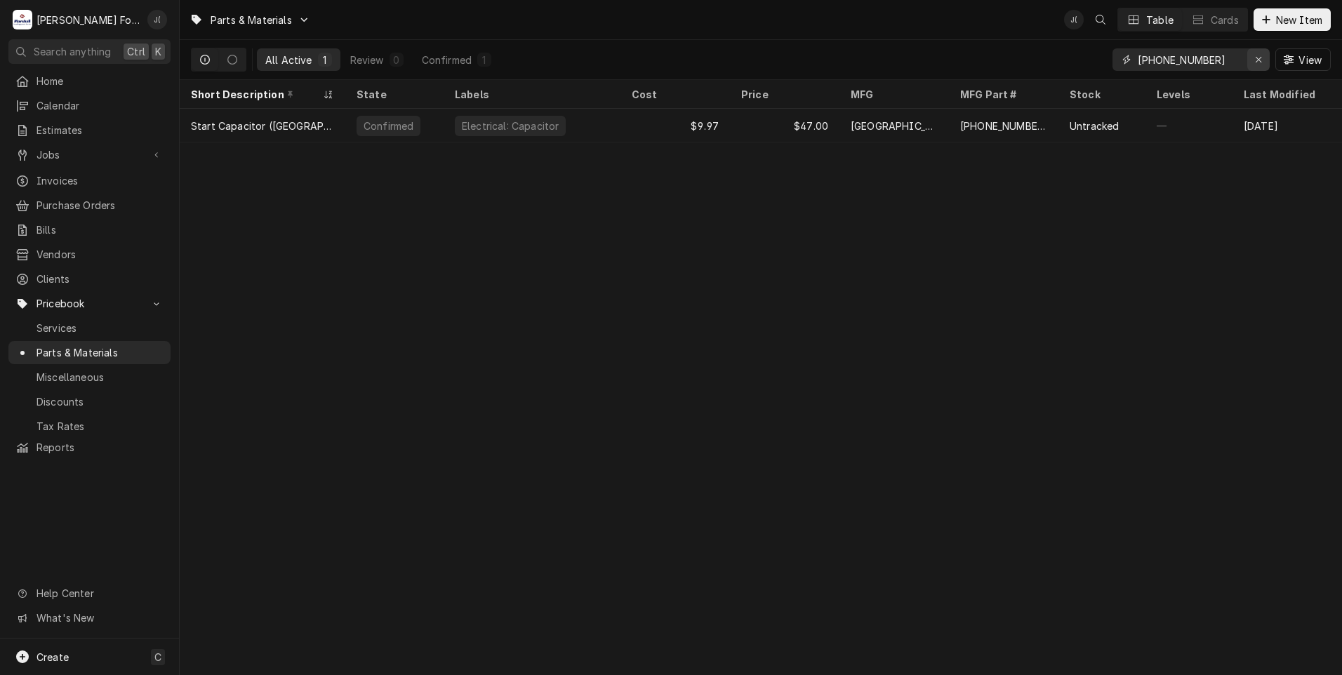
click at [1259, 64] on icon "Erase input" at bounding box center [1259, 60] width 8 height 10
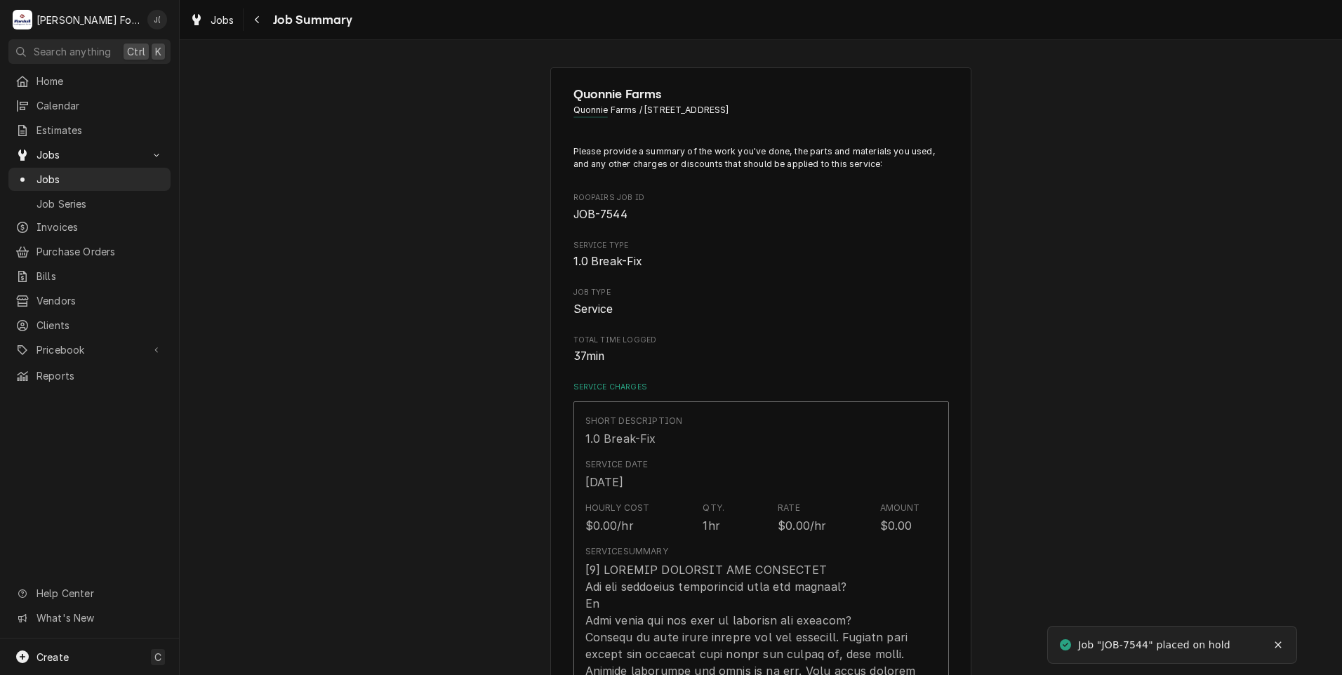
type textarea "x"
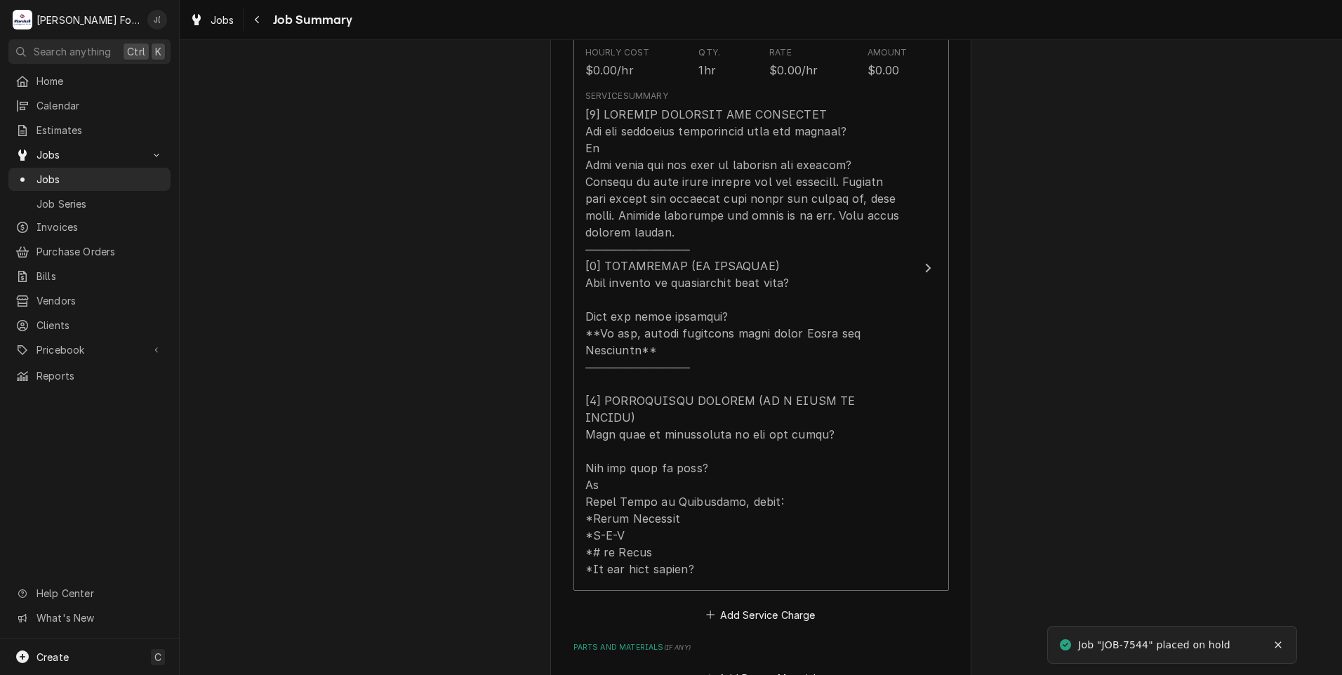
scroll to position [632, 0]
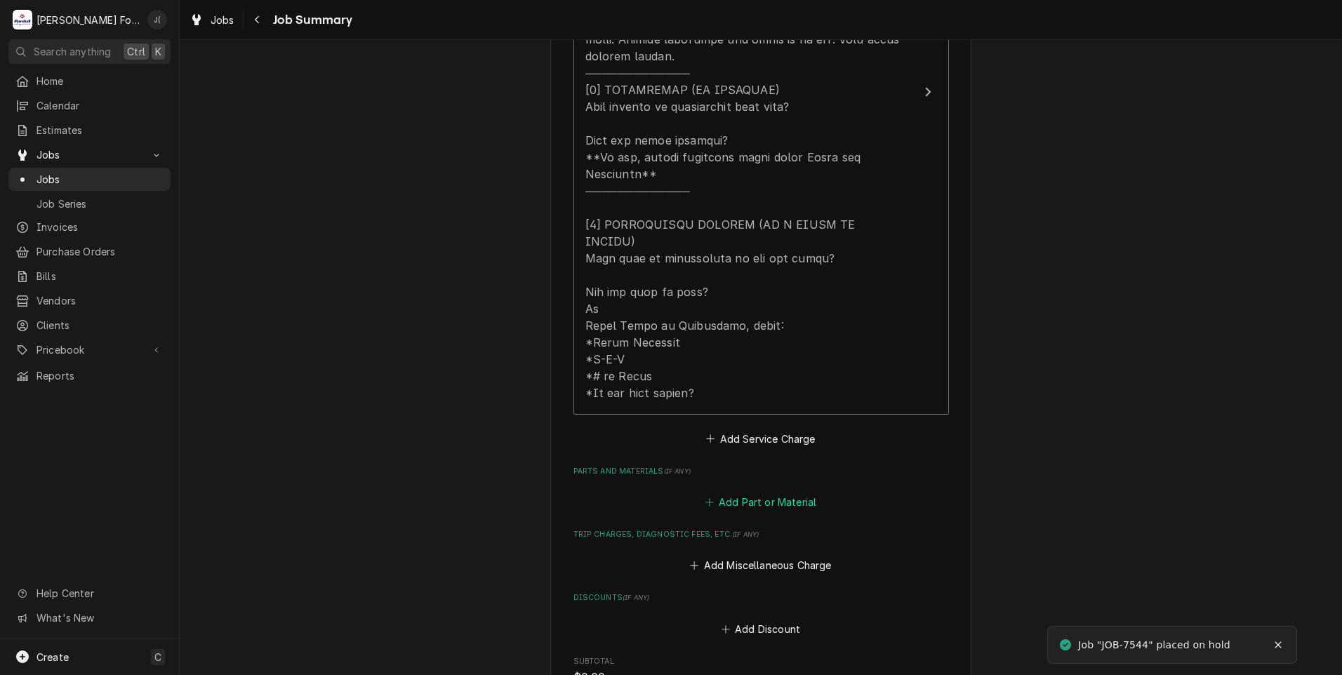
click at [756, 493] on button "Add Part or Material" at bounding box center [761, 503] width 116 height 20
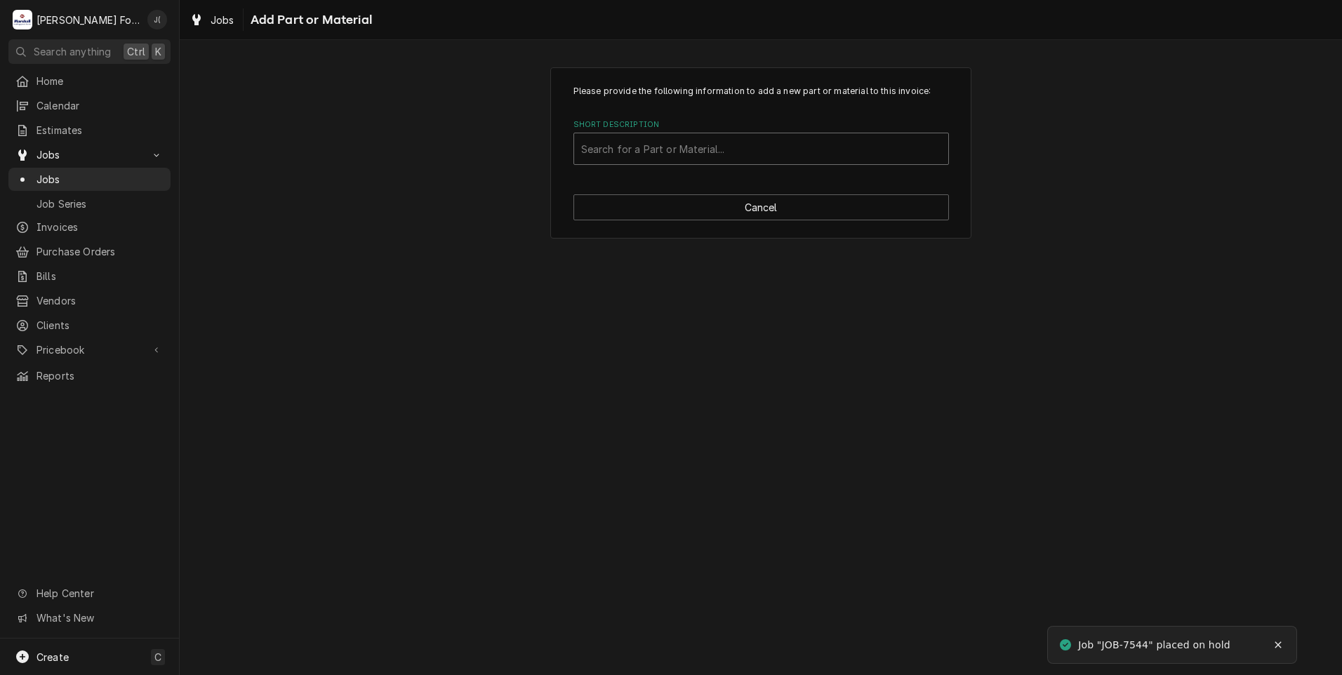
click at [629, 147] on div "Short Description" at bounding box center [761, 148] width 360 height 25
type input "00-070487-00001"
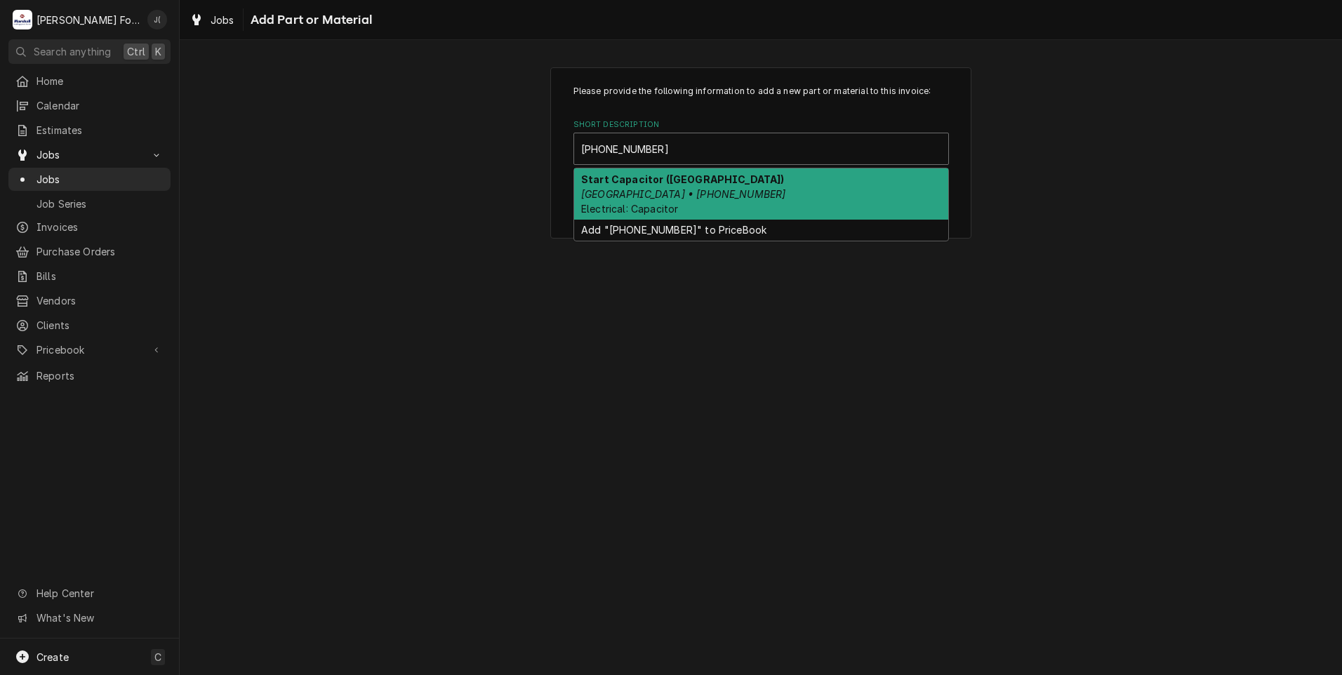
click at [687, 190] on em "Hobart • 00-070487-00001" at bounding box center [683, 194] width 204 height 12
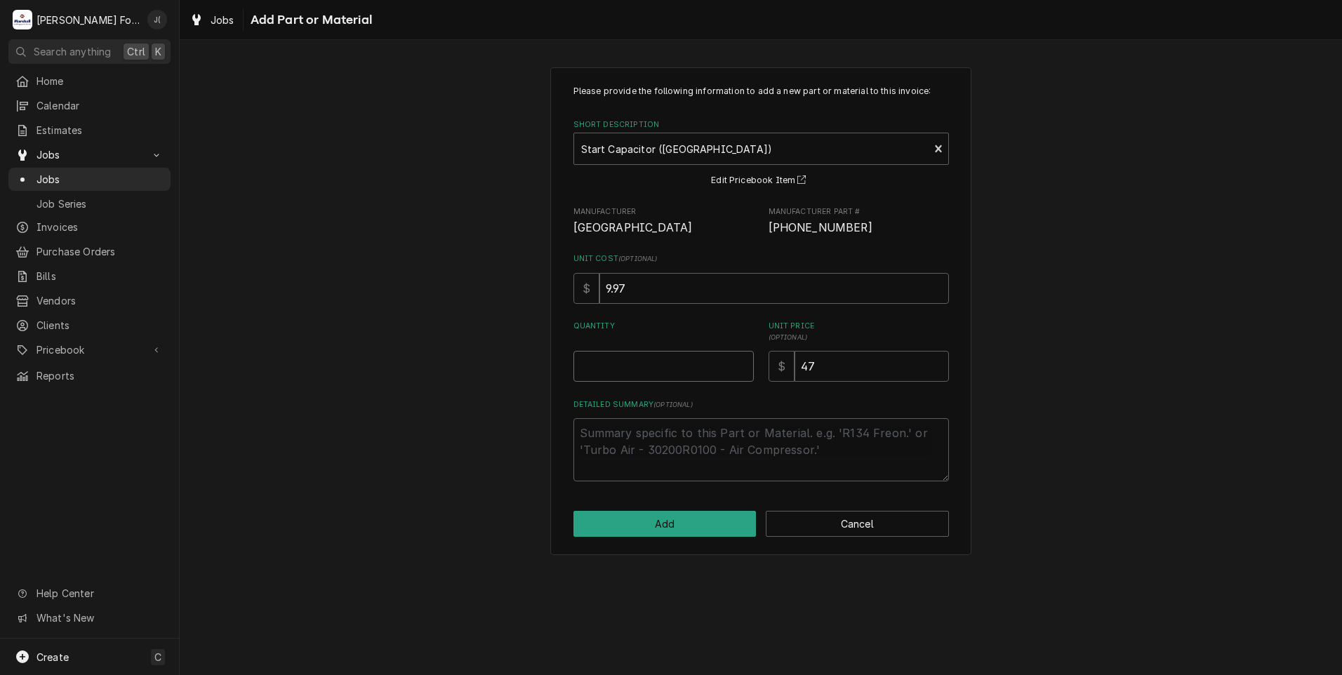
click at [713, 351] on input "Quantity" at bounding box center [664, 366] width 180 height 31
type textarea "x"
type input "1"
click at [680, 521] on button "Add" at bounding box center [665, 524] width 183 height 26
type textarea "x"
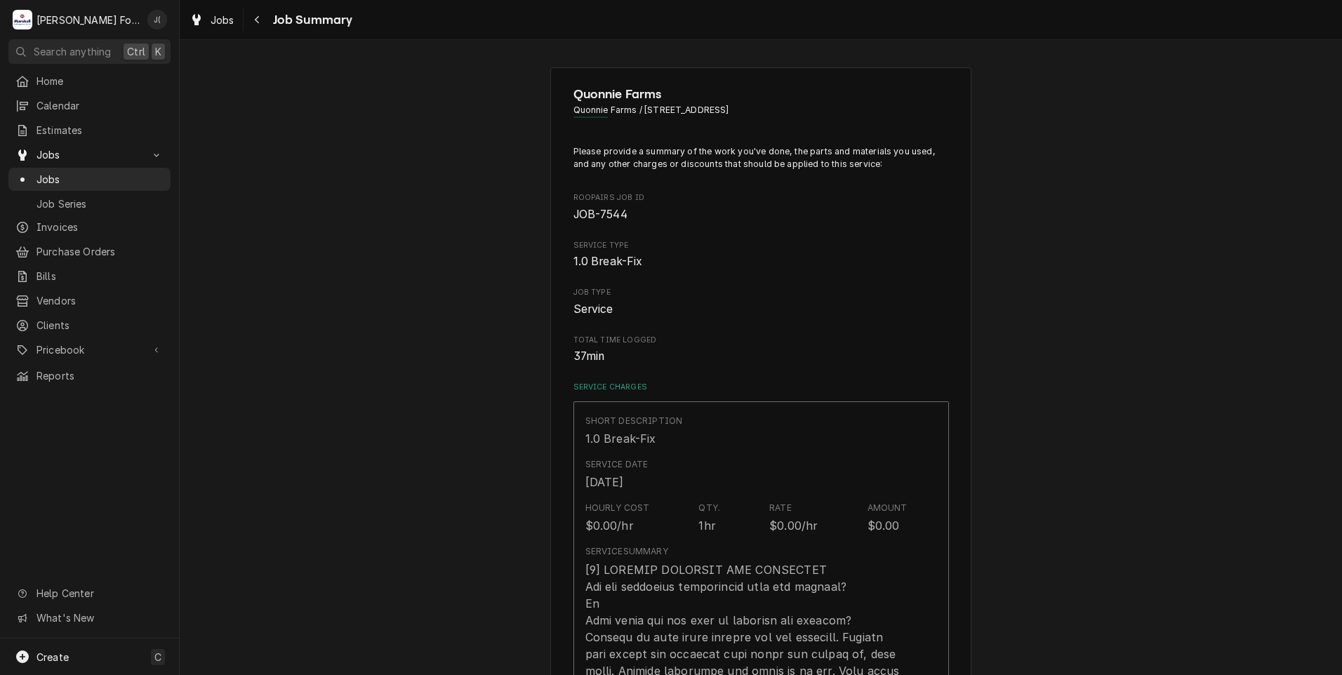
scroll to position [632, 0]
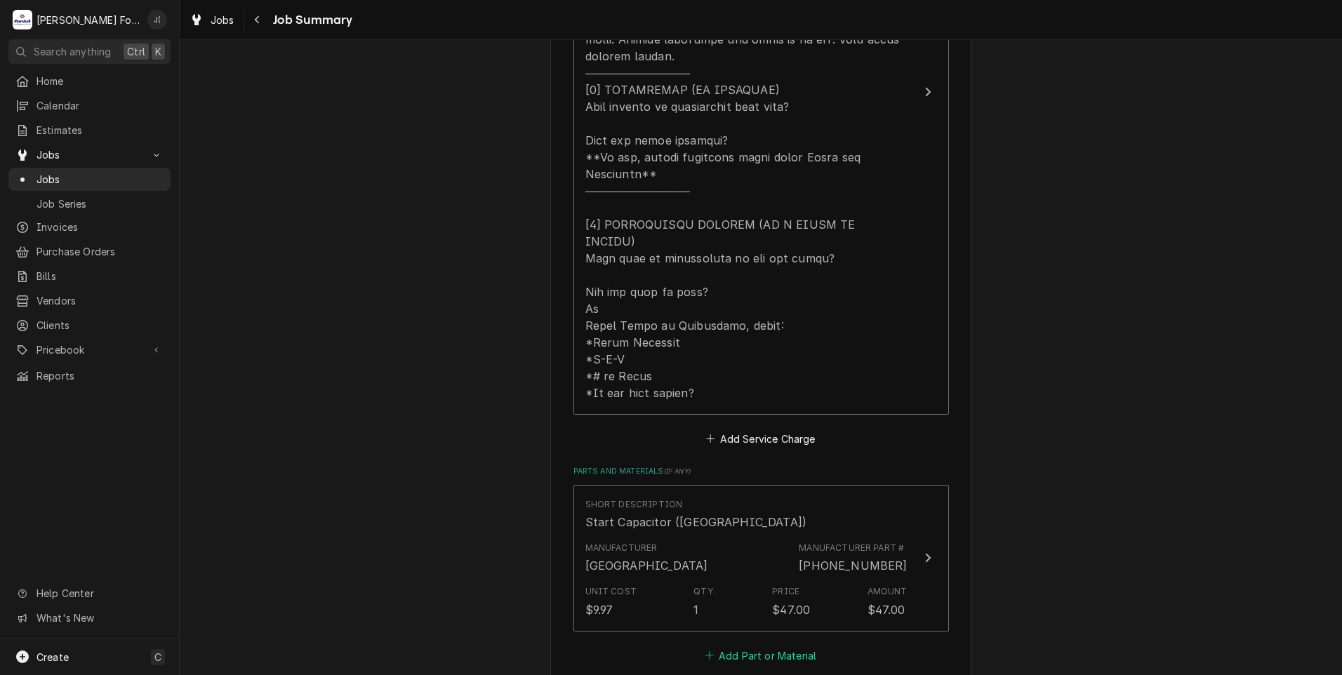
click at [718, 646] on button "Add Part or Material" at bounding box center [761, 656] width 116 height 20
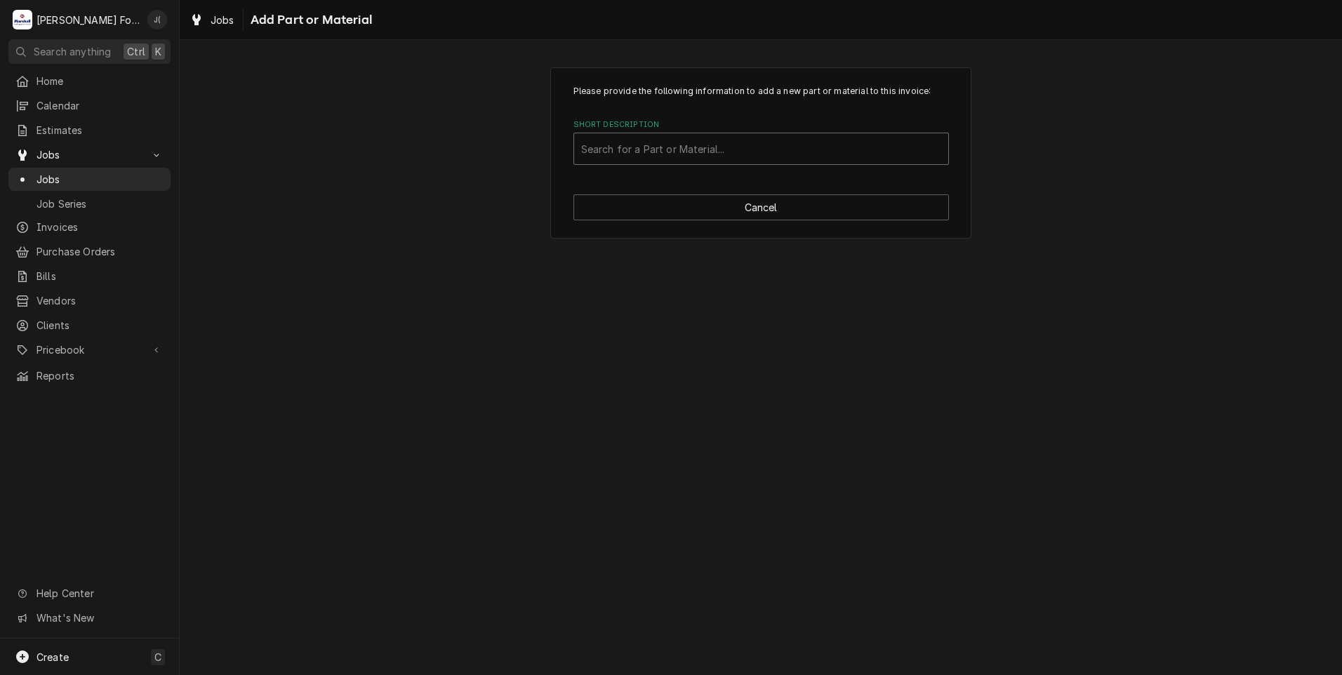
click at [643, 140] on div "Short Description" at bounding box center [761, 148] width 360 height 25
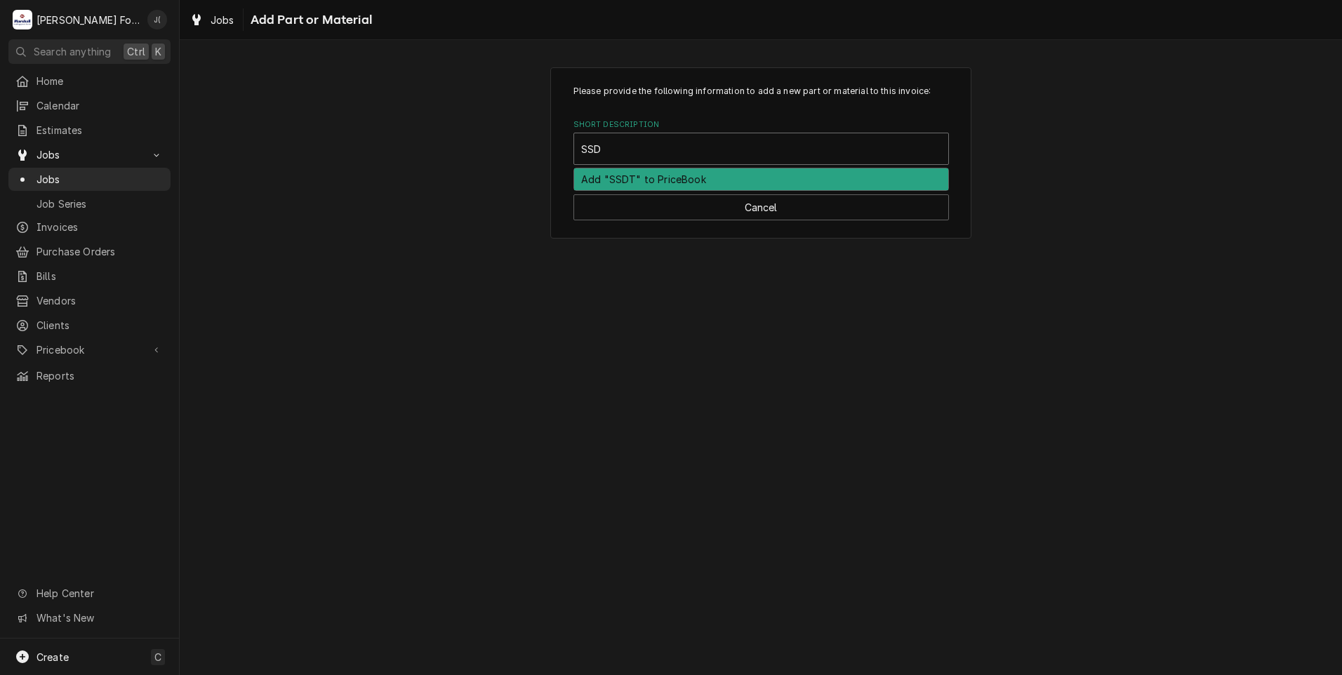
type input "SSDT"
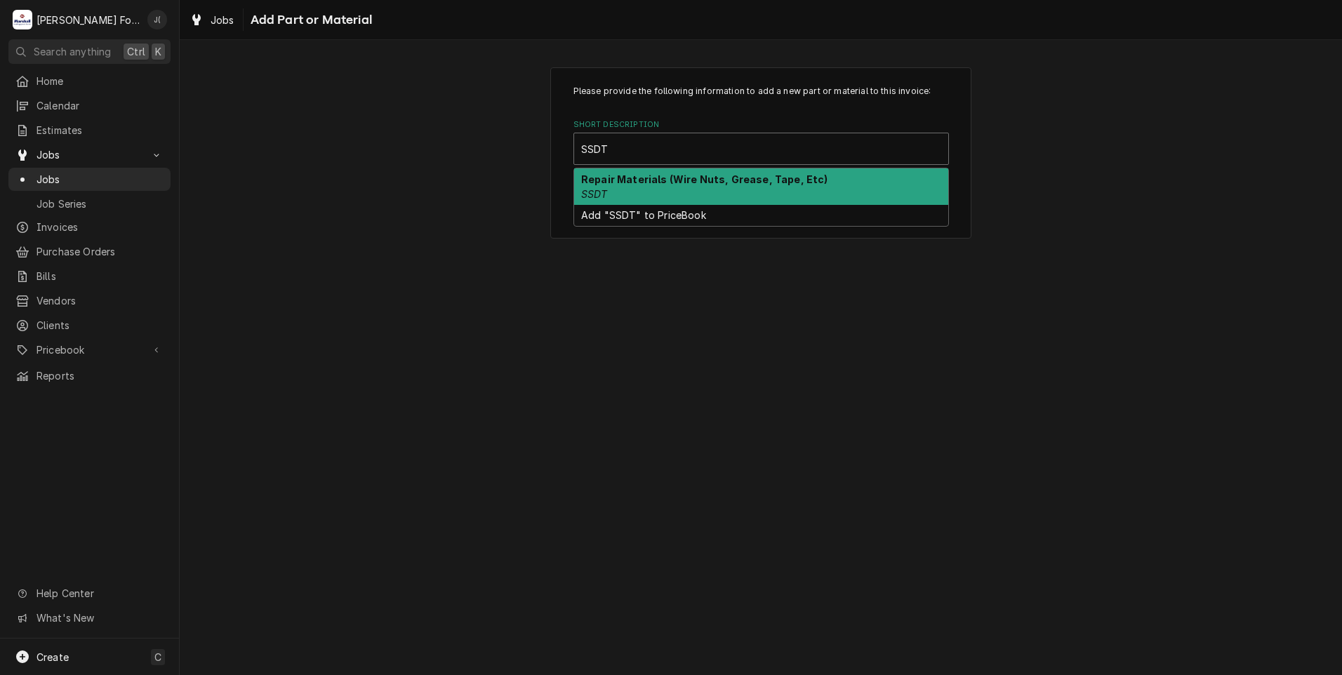
click at [609, 191] on div "Repair Materials (Wire Nuts, Grease, Tape, Etc) SSDT" at bounding box center [761, 187] width 374 height 37
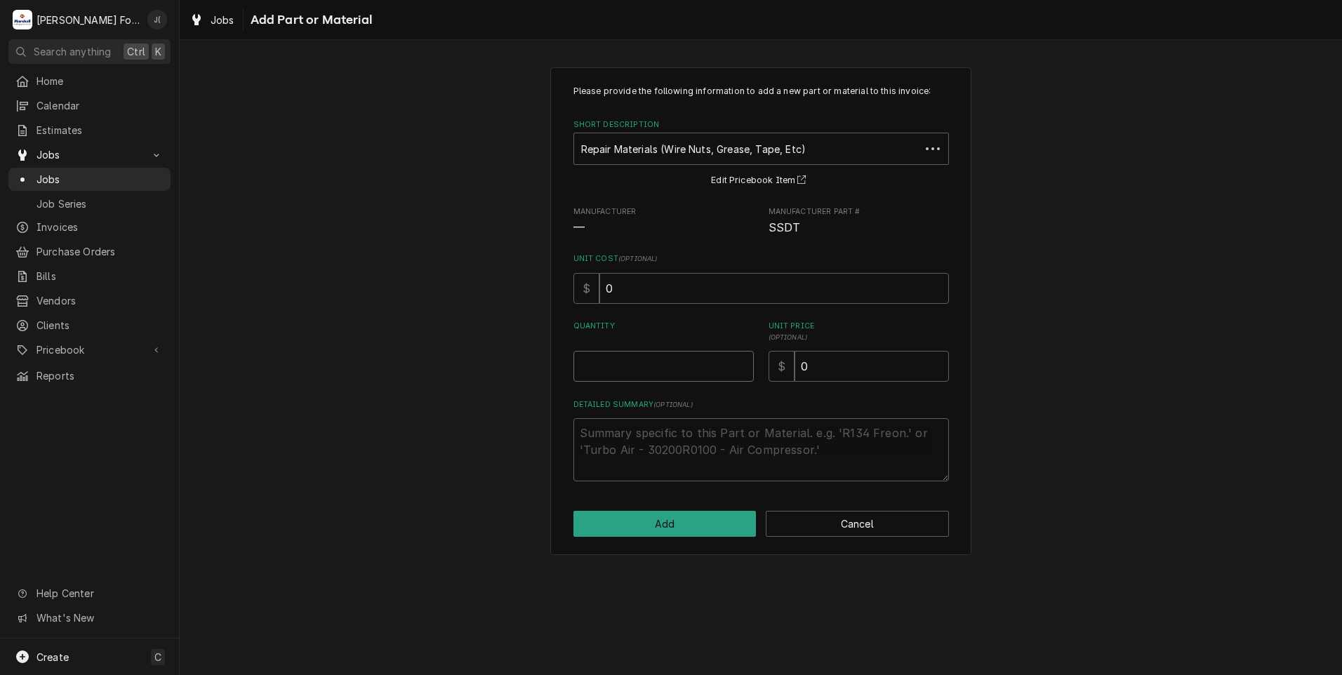
click at [645, 359] on input "Quantity" at bounding box center [664, 366] width 180 height 31
type textarea "x"
type input "1"
type textarea "x"
type input "2"
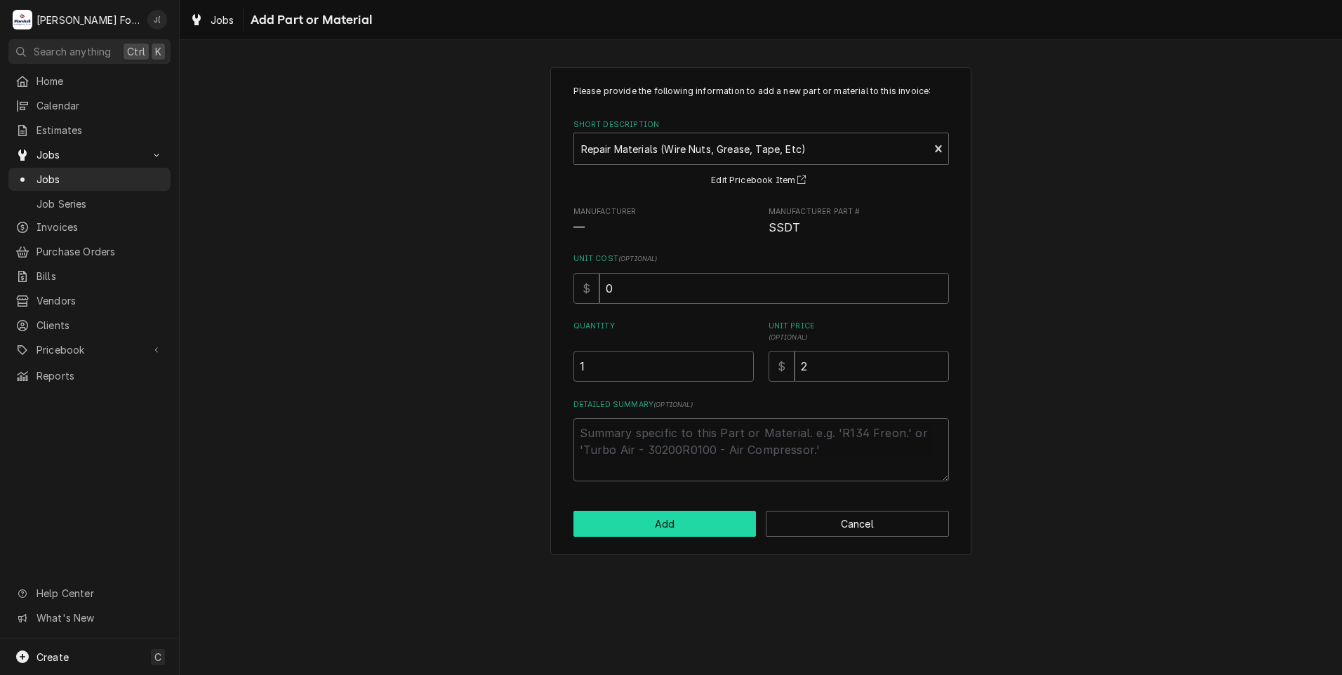
click at [682, 532] on button "Add" at bounding box center [665, 524] width 183 height 26
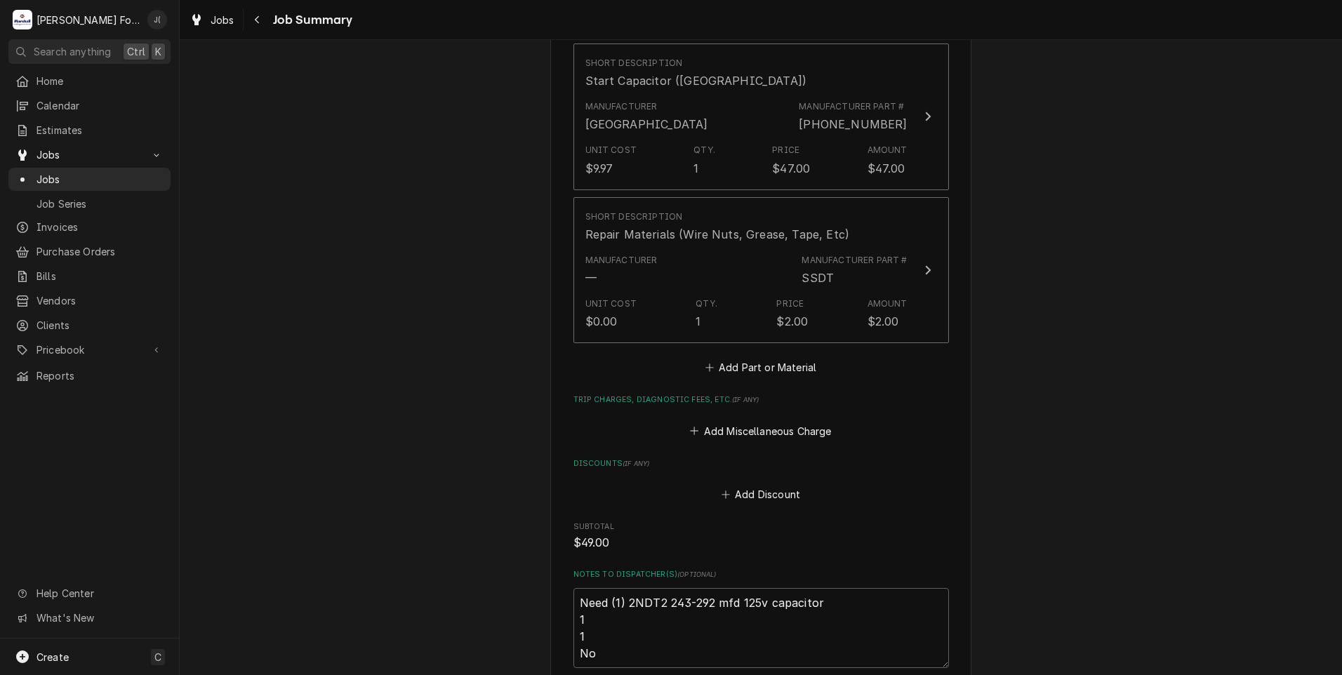
scroll to position [1264, 0]
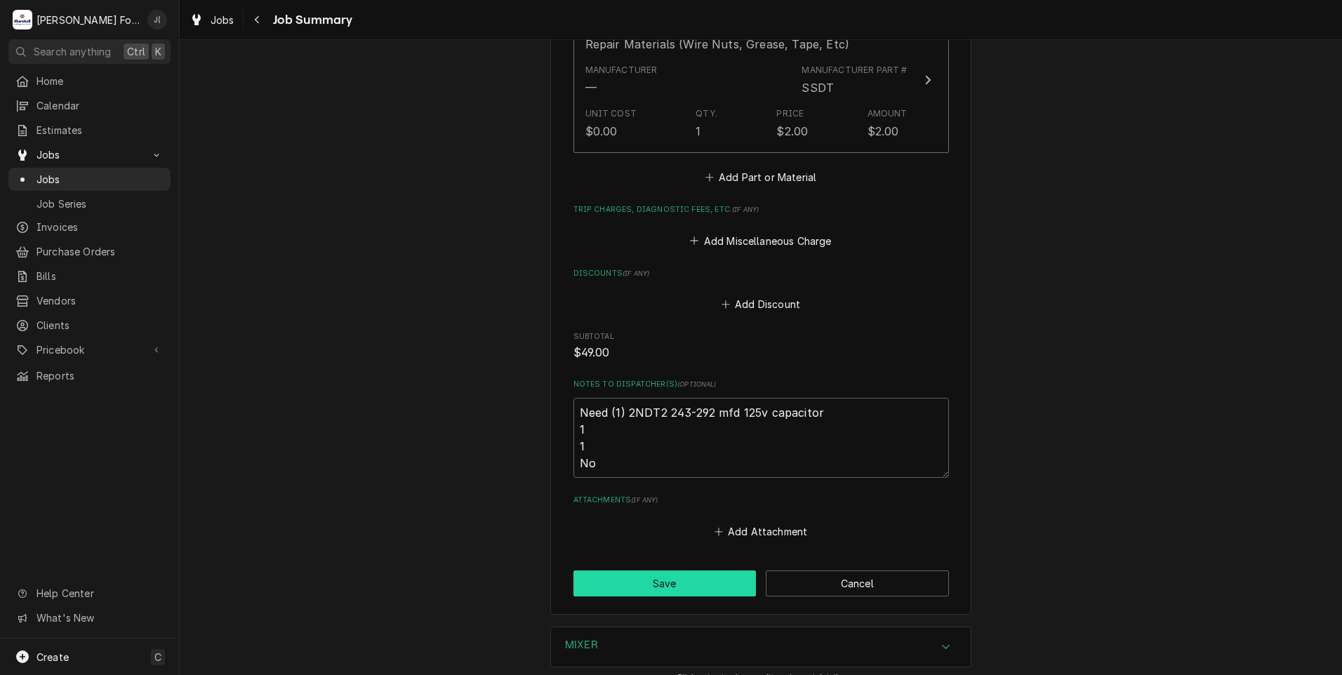
click at [639, 571] on button "Save" at bounding box center [665, 584] width 183 height 26
type textarea "x"
